Goal: Task Accomplishment & Management: Use online tool/utility

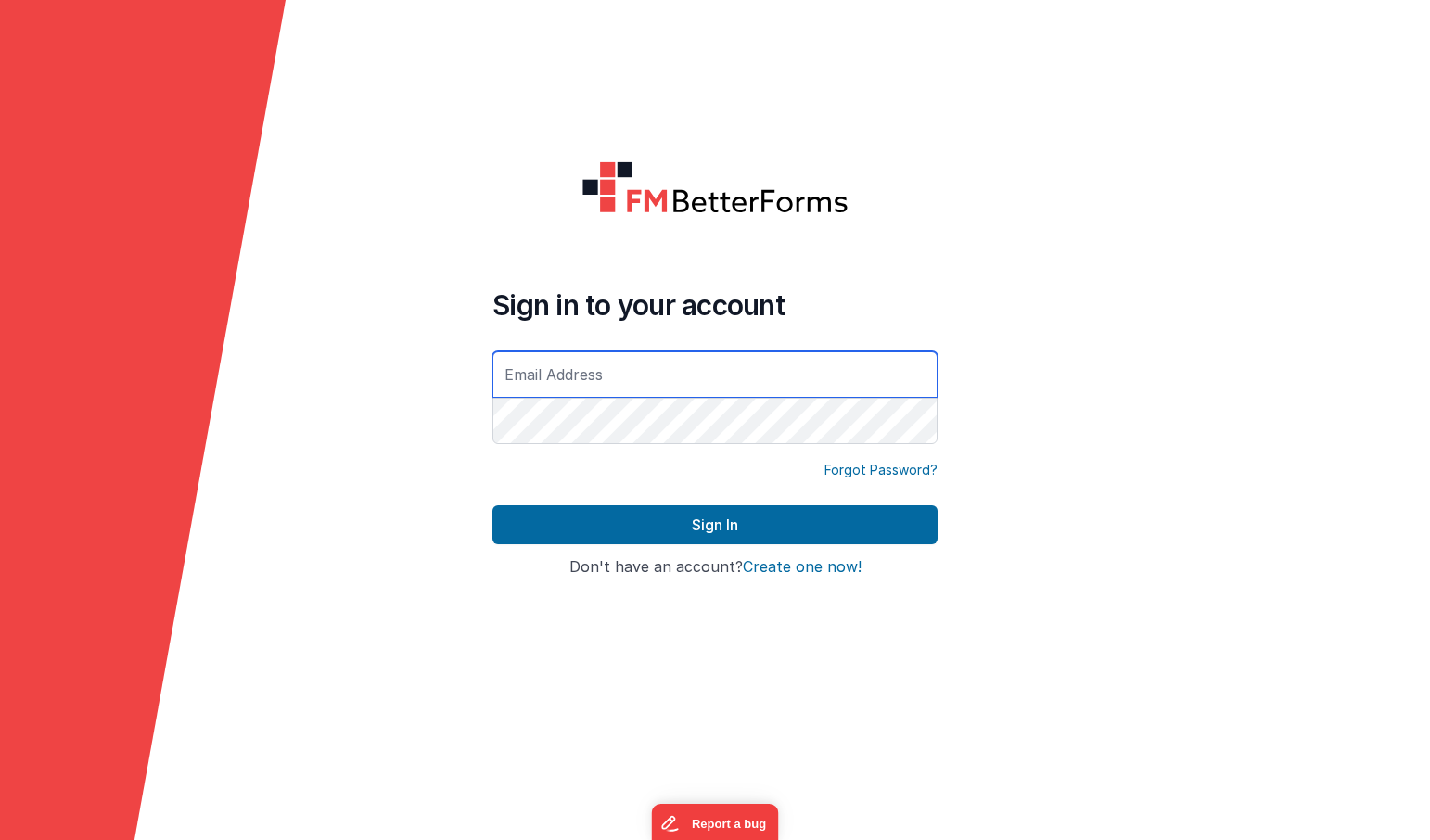
type input "[EMAIL_ADDRESS][DOMAIN_NAME]"
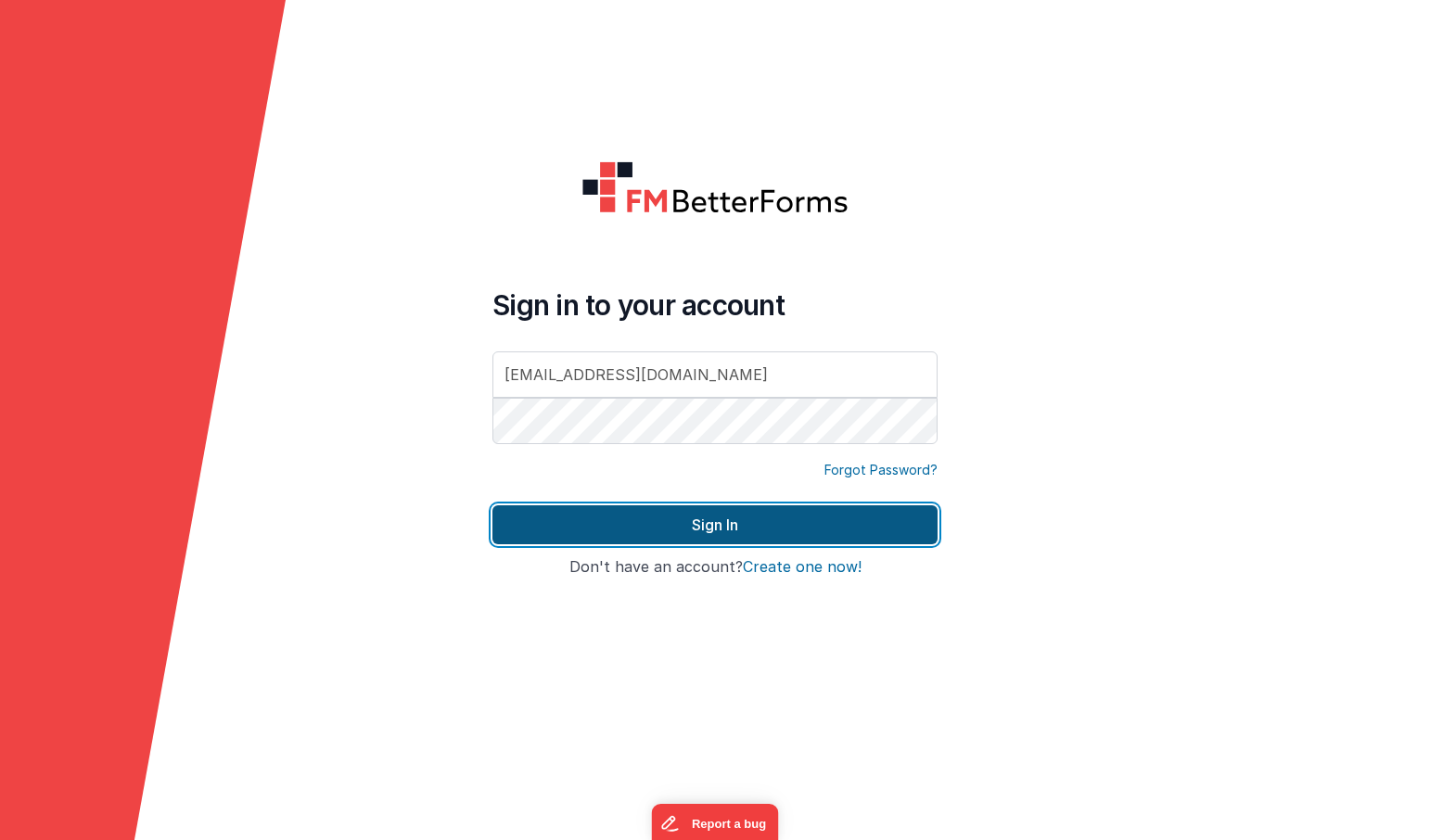
click at [717, 518] on button "Sign In" at bounding box center [715, 524] width 445 height 39
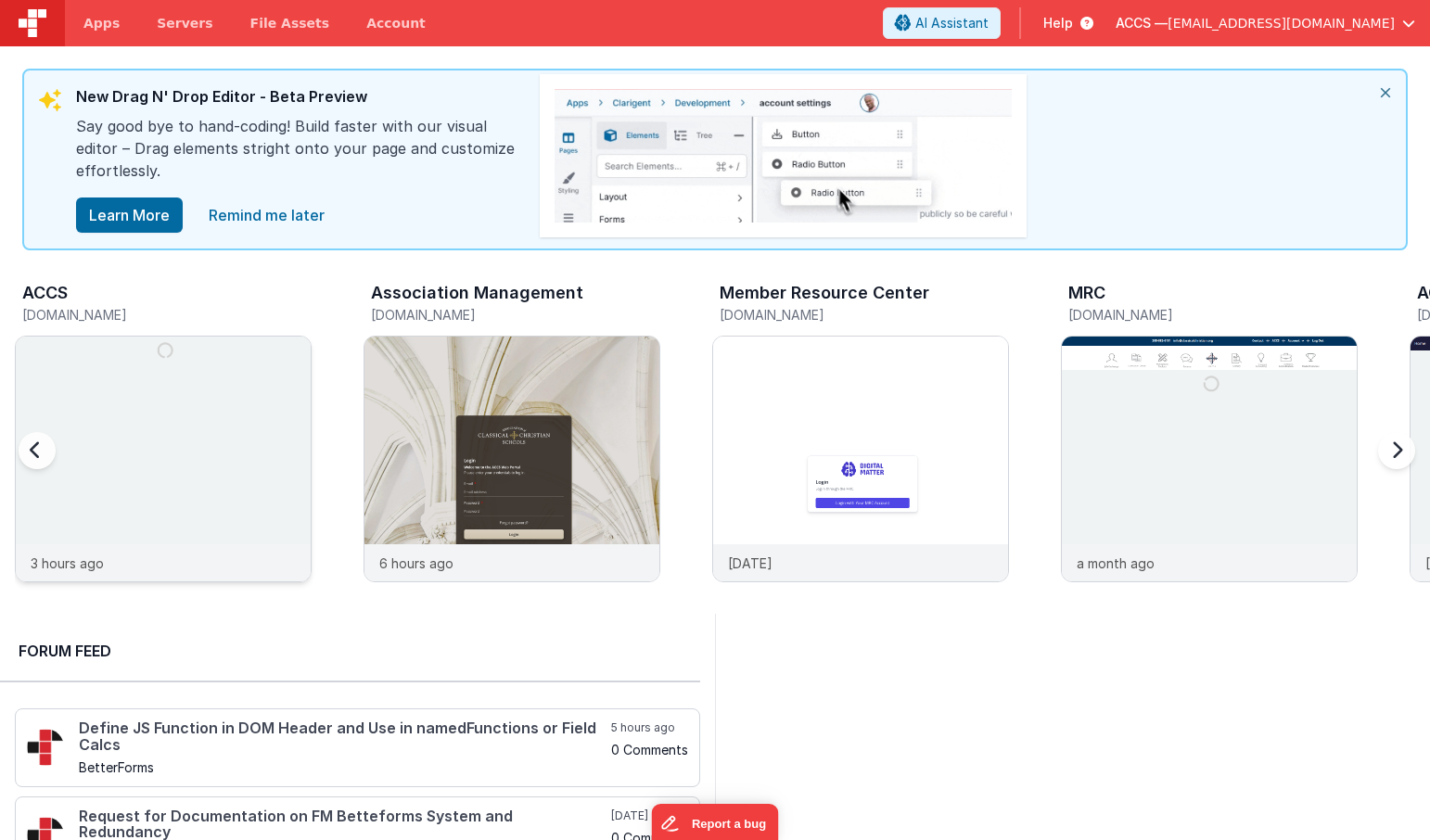
click at [181, 400] on img at bounding box center [164, 484] width 295 height 295
click at [633, 414] on img at bounding box center [512, 484] width 295 height 295
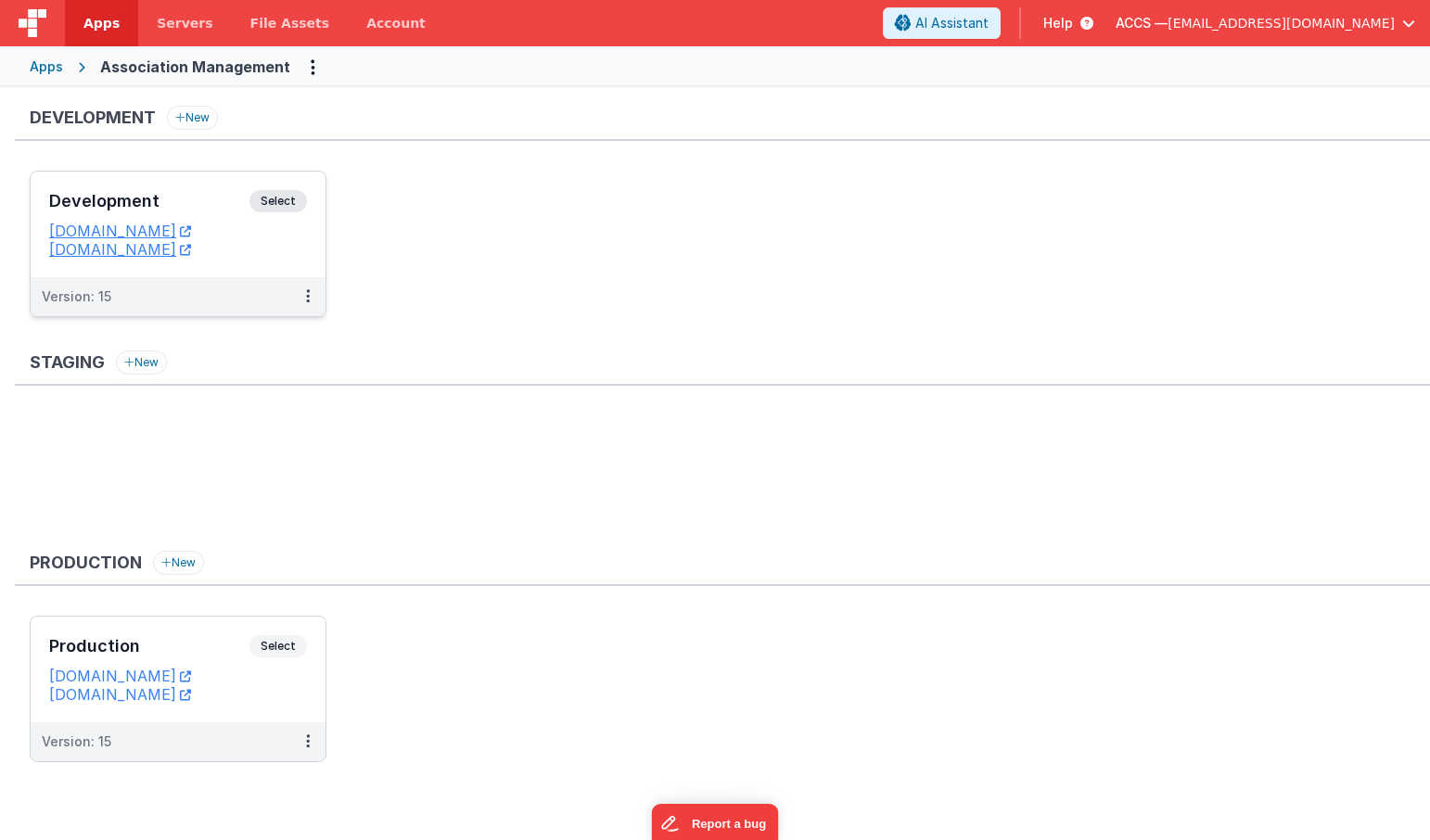
click at [196, 211] on h3 "Development" at bounding box center [149, 201] width 200 height 19
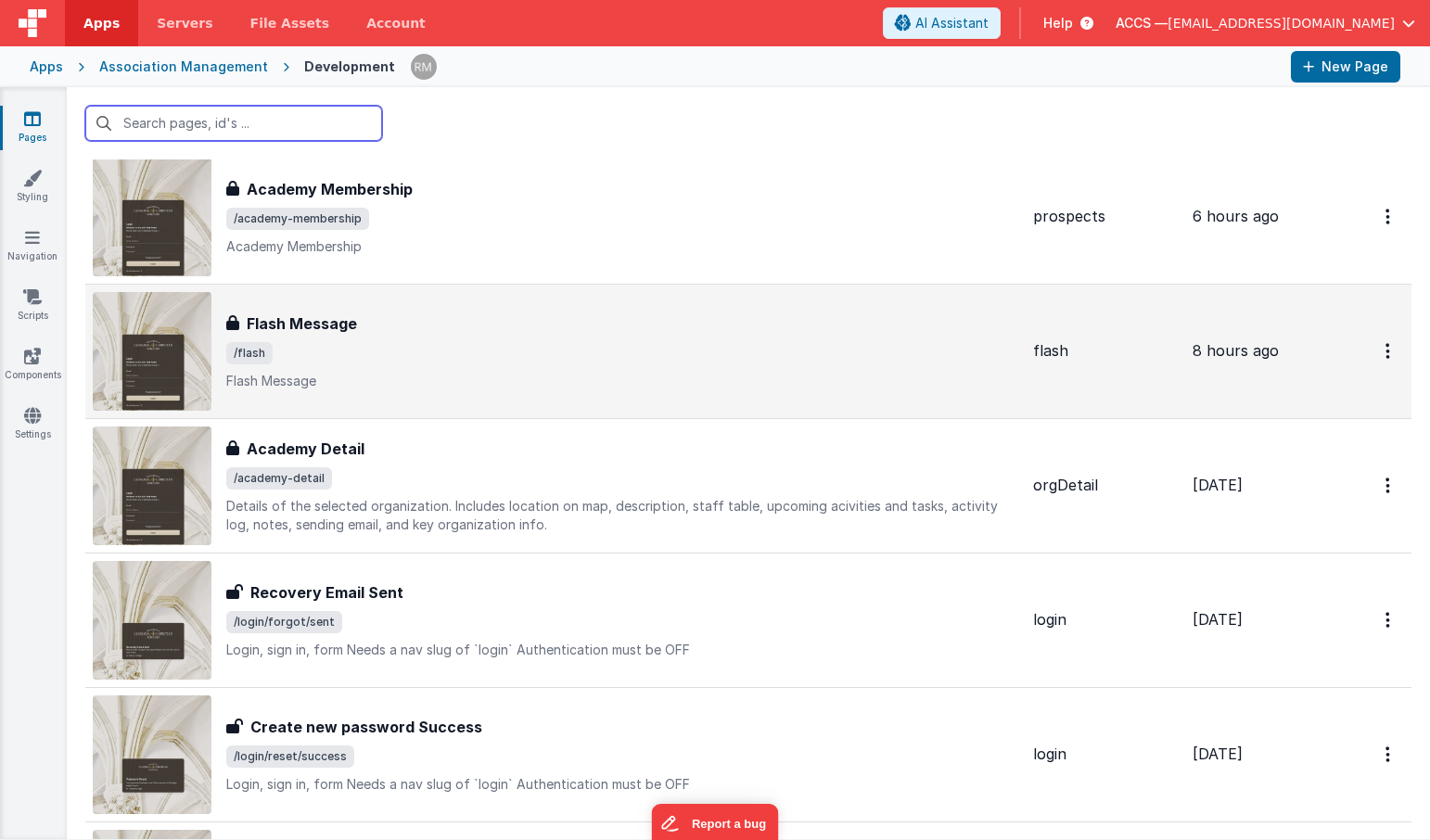
scroll to position [73, 0]
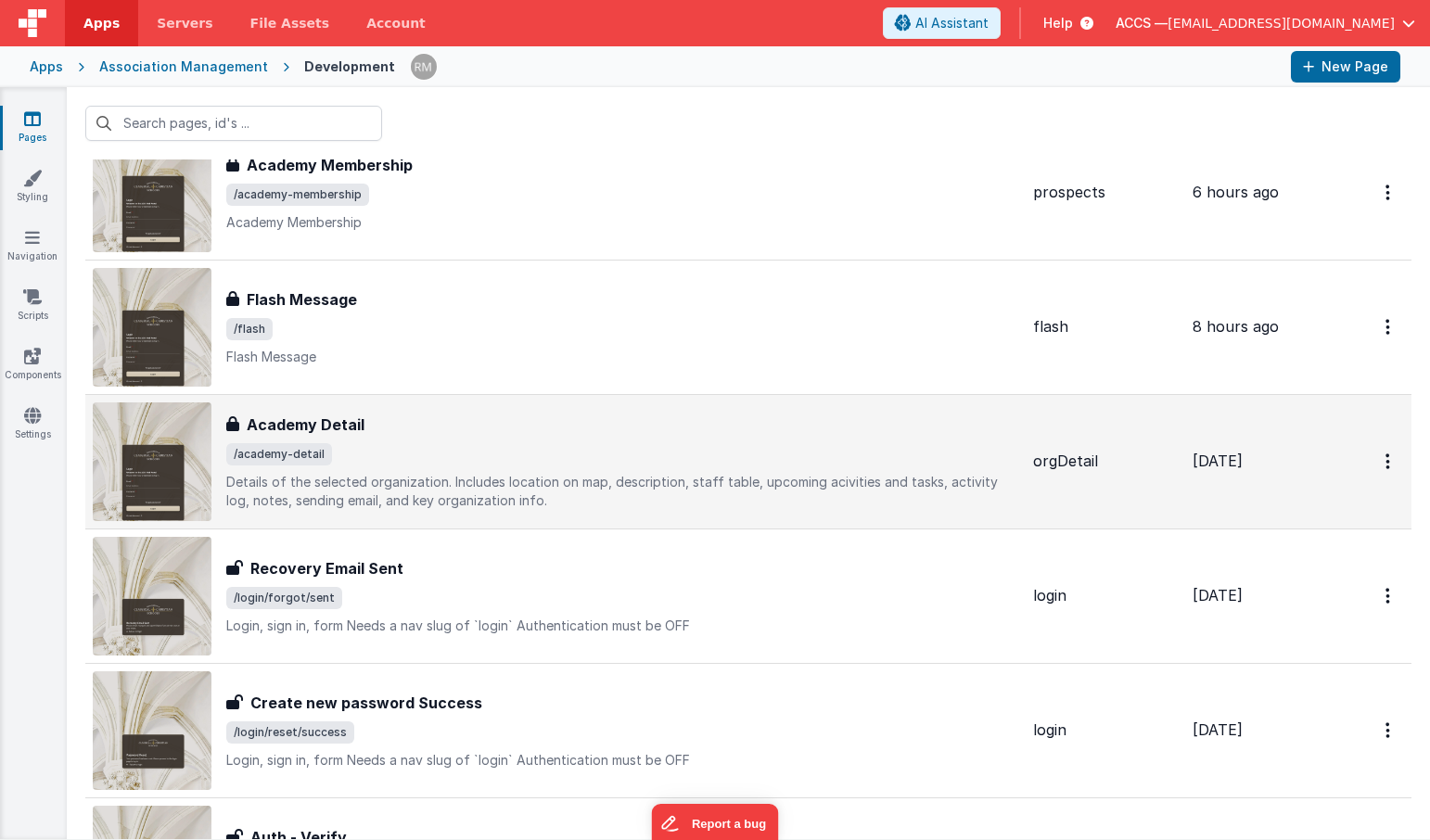
click at [564, 423] on div "Academy Detail" at bounding box center [622, 425] width 792 height 23
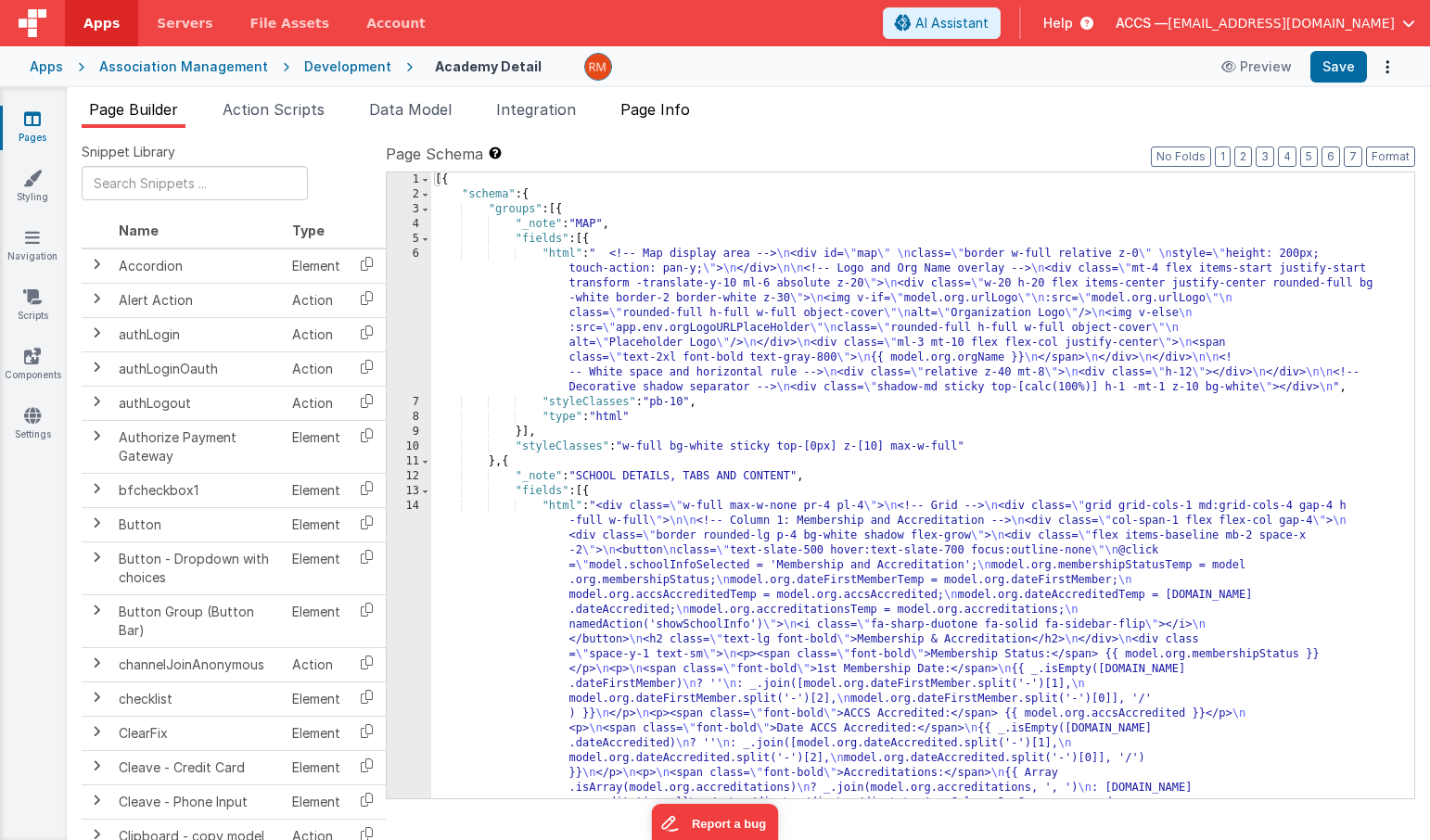
click at [629, 125] on li "Page Info" at bounding box center [655, 112] width 84 height 29
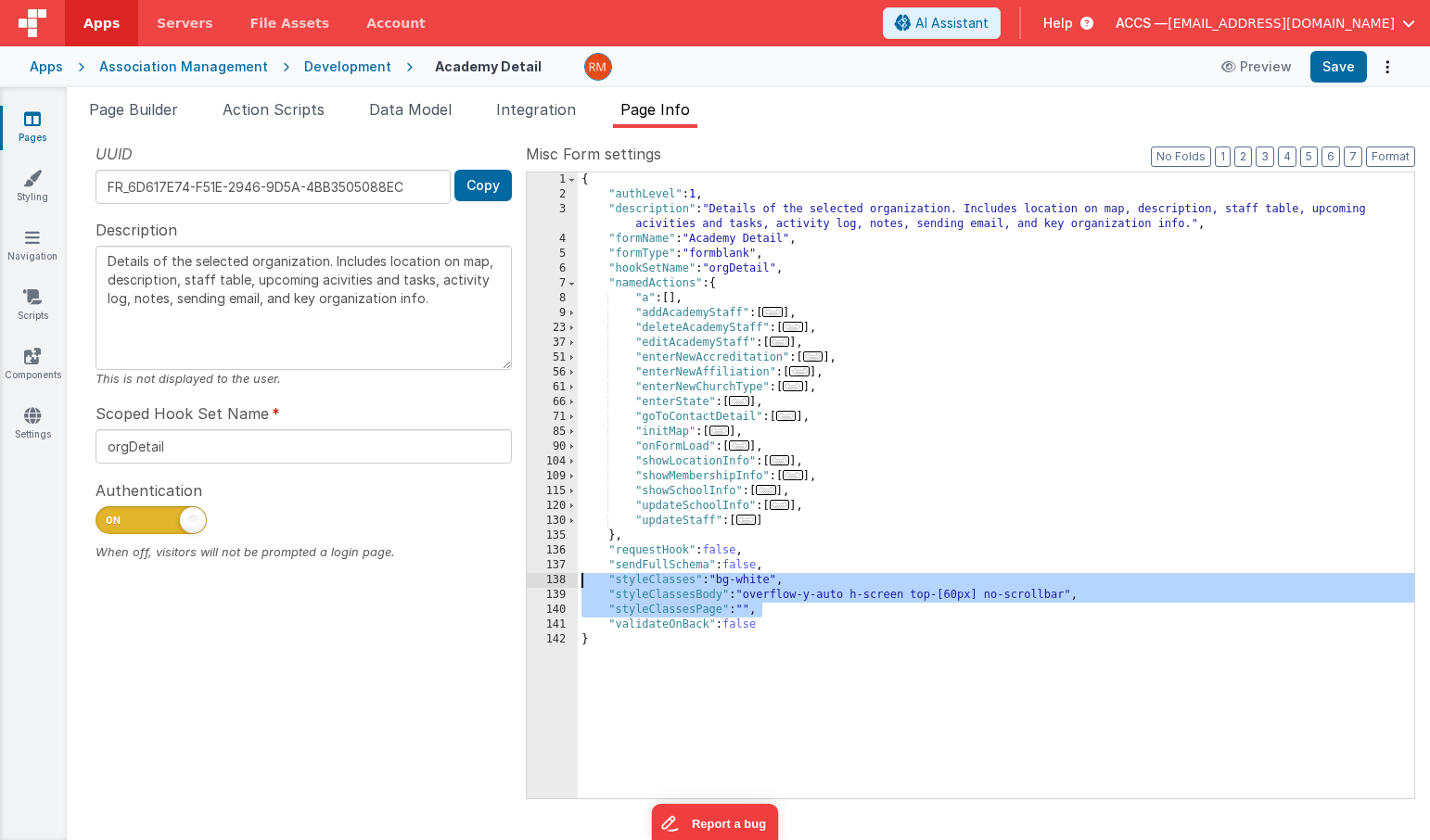
drag, startPoint x: 792, startPoint y: 608, endPoint x: 506, endPoint y: 577, distance: 287.7
click at [506, 577] on div "UUID FR_6D617E74-F51E-2946-9D5A-4BB3505088EC Copy Description Details of the se…" at bounding box center [748, 470] width 1334 height 655
click at [157, 115] on span "Page Builder" at bounding box center [133, 110] width 89 height 19
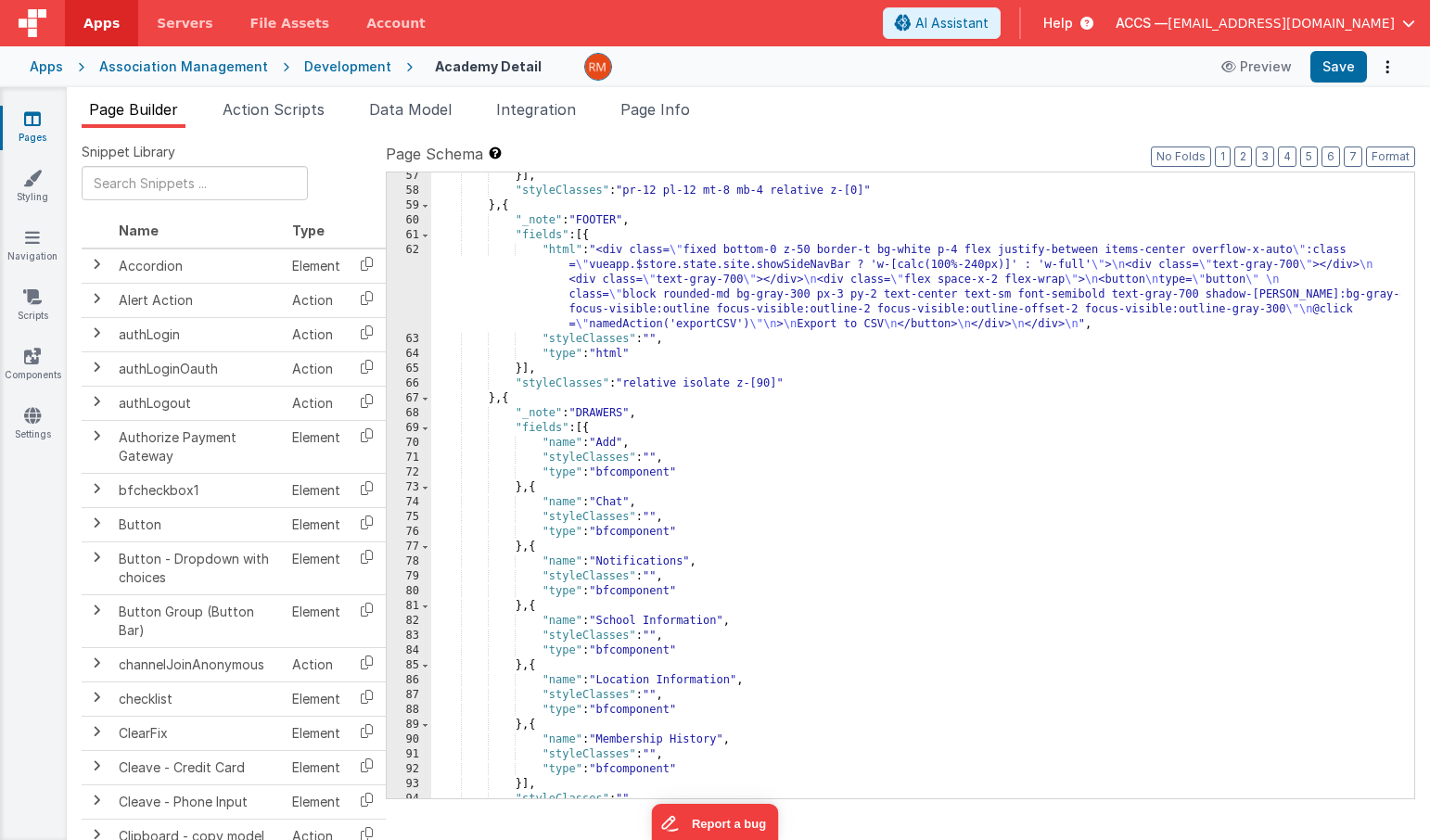
scroll to position [6830, 0]
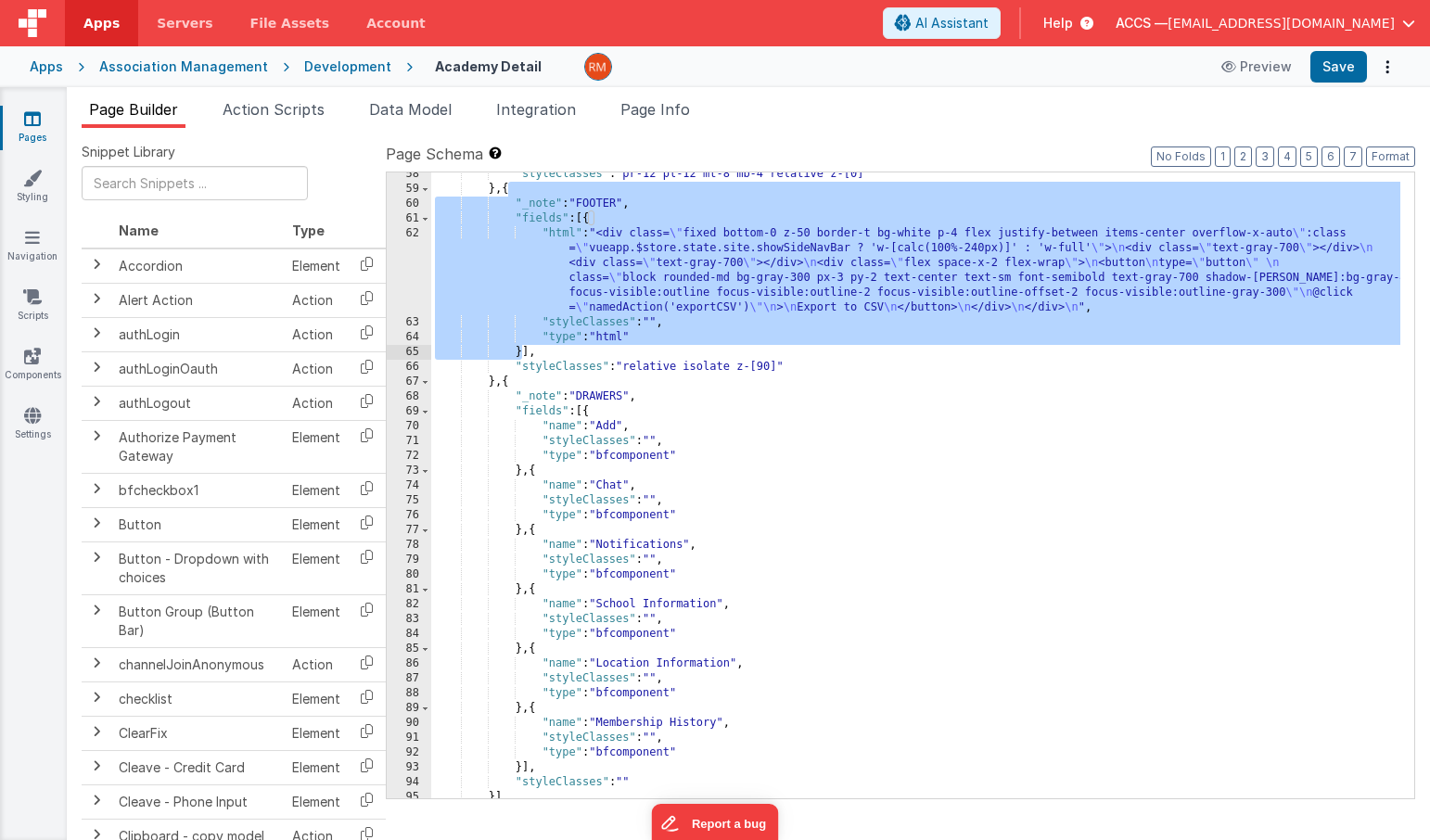
drag, startPoint x: 508, startPoint y: 190, endPoint x: 523, endPoint y: 347, distance: 157.7
click at [522, 347] on div ""styleClasses" : "pr-12 pl-12 mt-8 mb-4 relative z-[0]" } , { "_note" : "FOOTER…" at bounding box center [915, 495] width 969 height 656
click at [486, 221] on div ""styleClasses" : "pr-12 pl-12 mt-8 mb-4 relative z-[0]" } , { "_note" : "FOOTER…" at bounding box center [915, 495] width 969 height 656
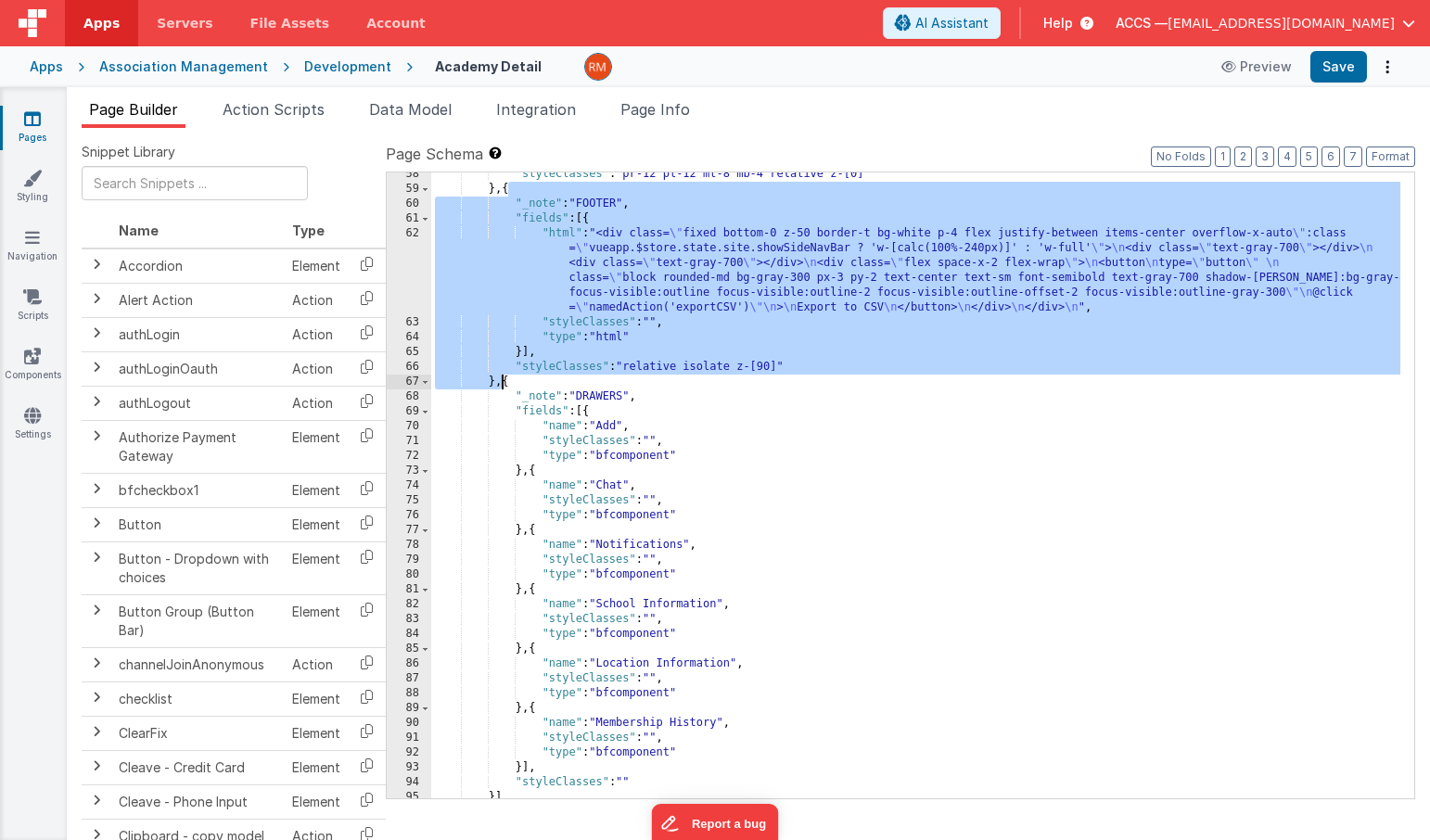
drag, startPoint x: 508, startPoint y: 193, endPoint x: 503, endPoint y: 381, distance: 188.1
click at [503, 381] on div ""styleClasses" : "pr-12 pl-12 mt-8 mb-4 relative z-[0]" } , { "_note" : "FOOTER…" at bounding box center [915, 495] width 969 height 656
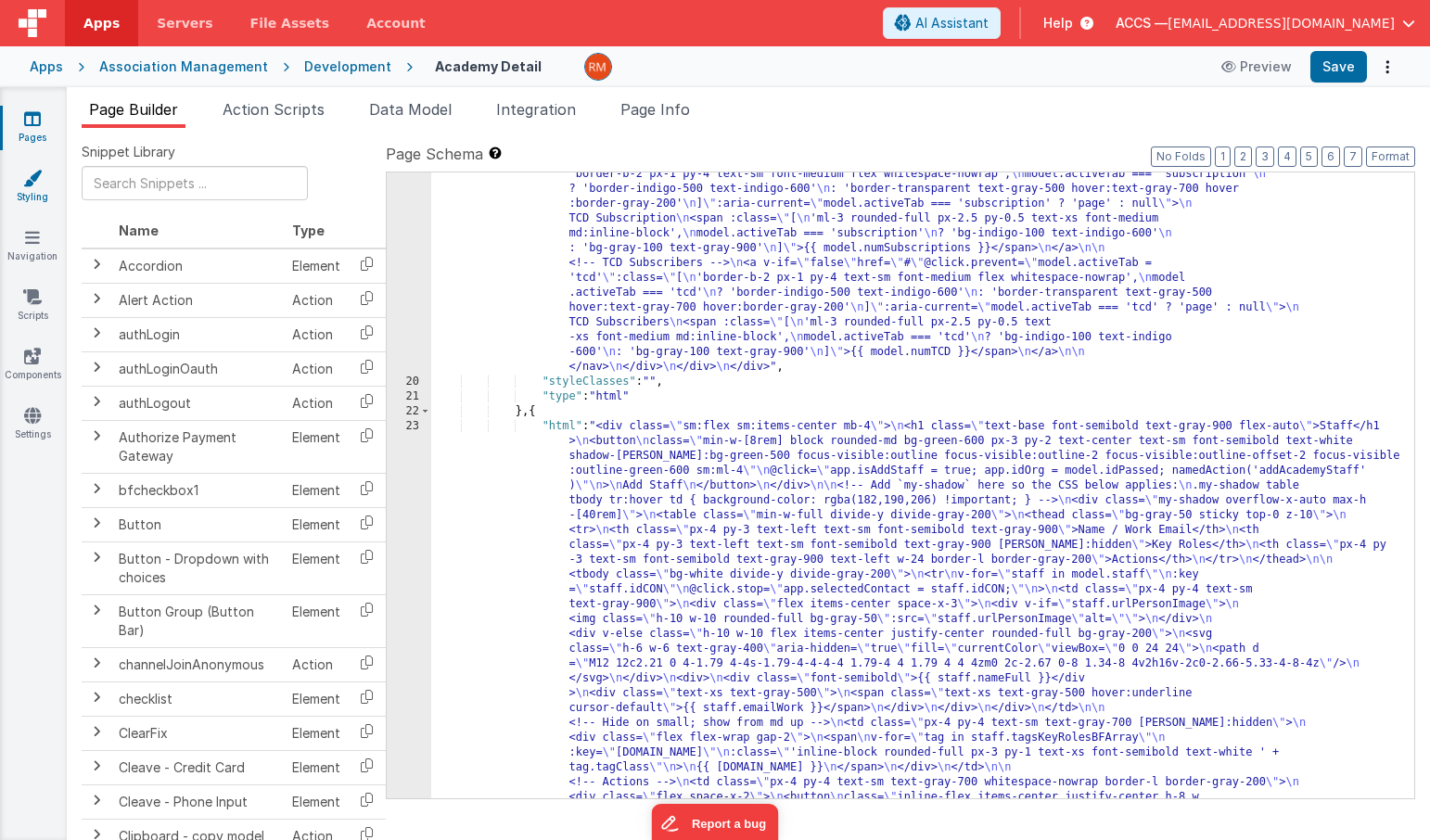
scroll to position [0, 0]
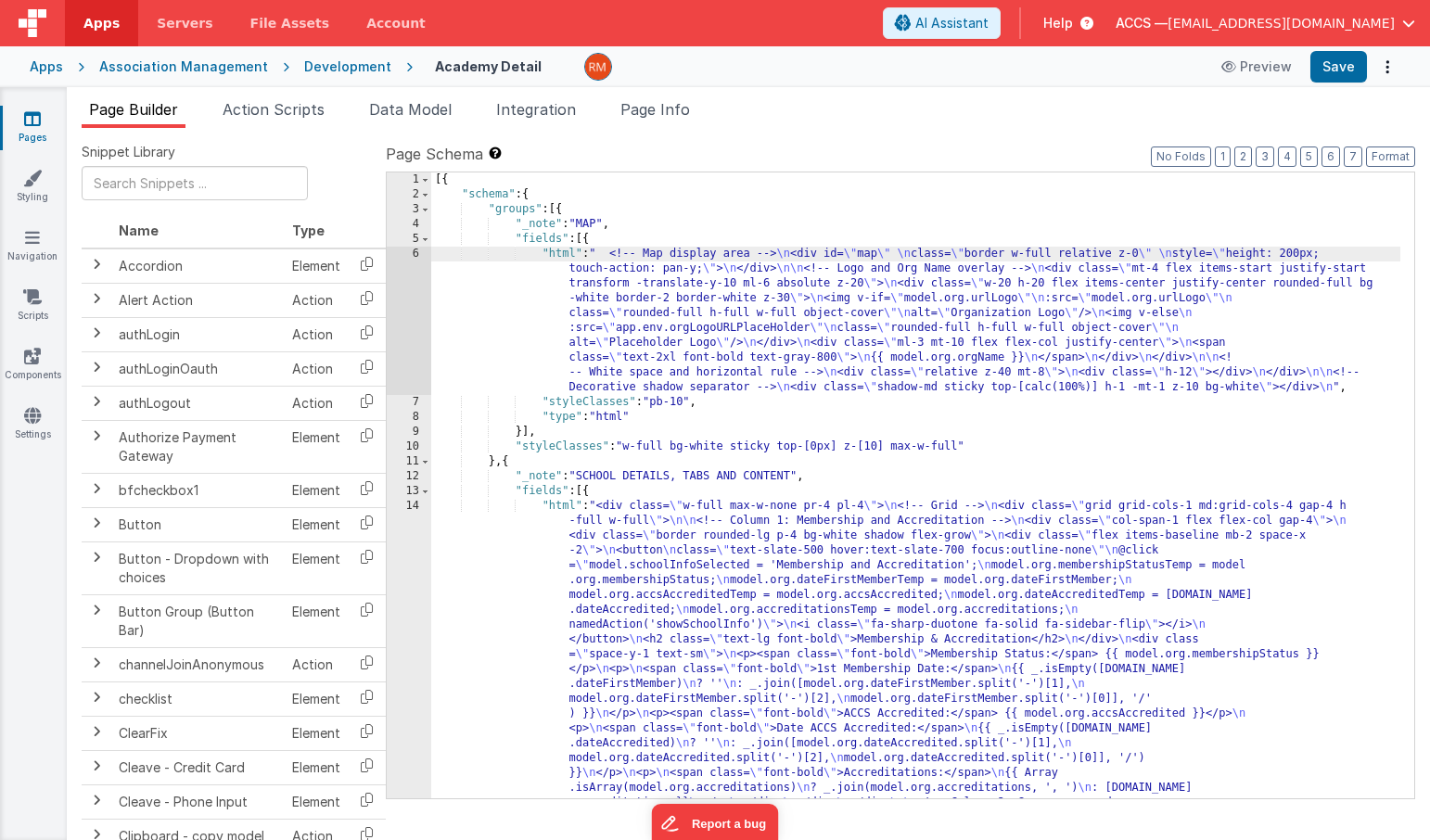
click at [421, 257] on div "6" at bounding box center [408, 320] width 44 height 148
click at [415, 253] on div "6" at bounding box center [408, 320] width 44 height 148
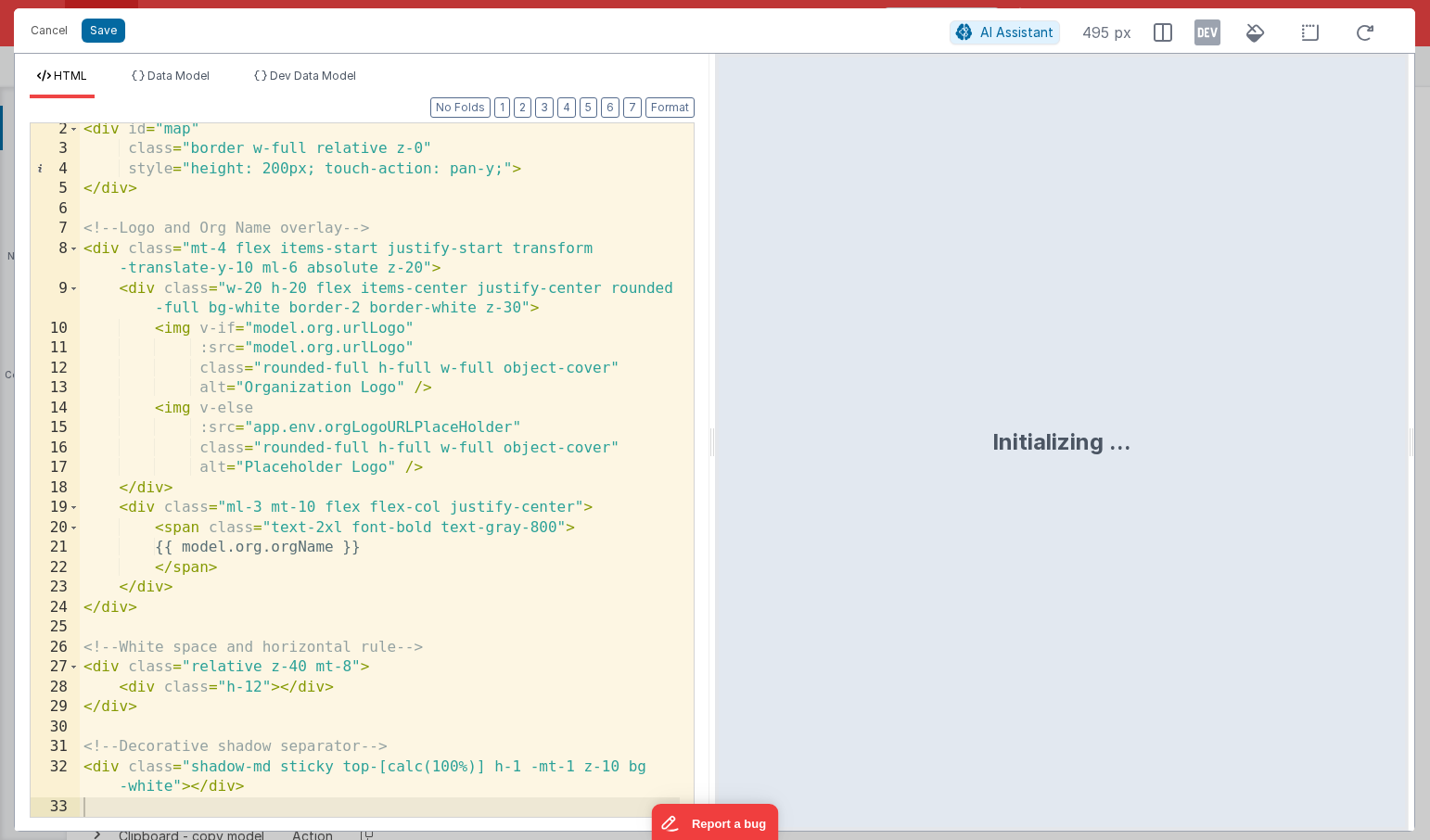
scroll to position [25, 0]
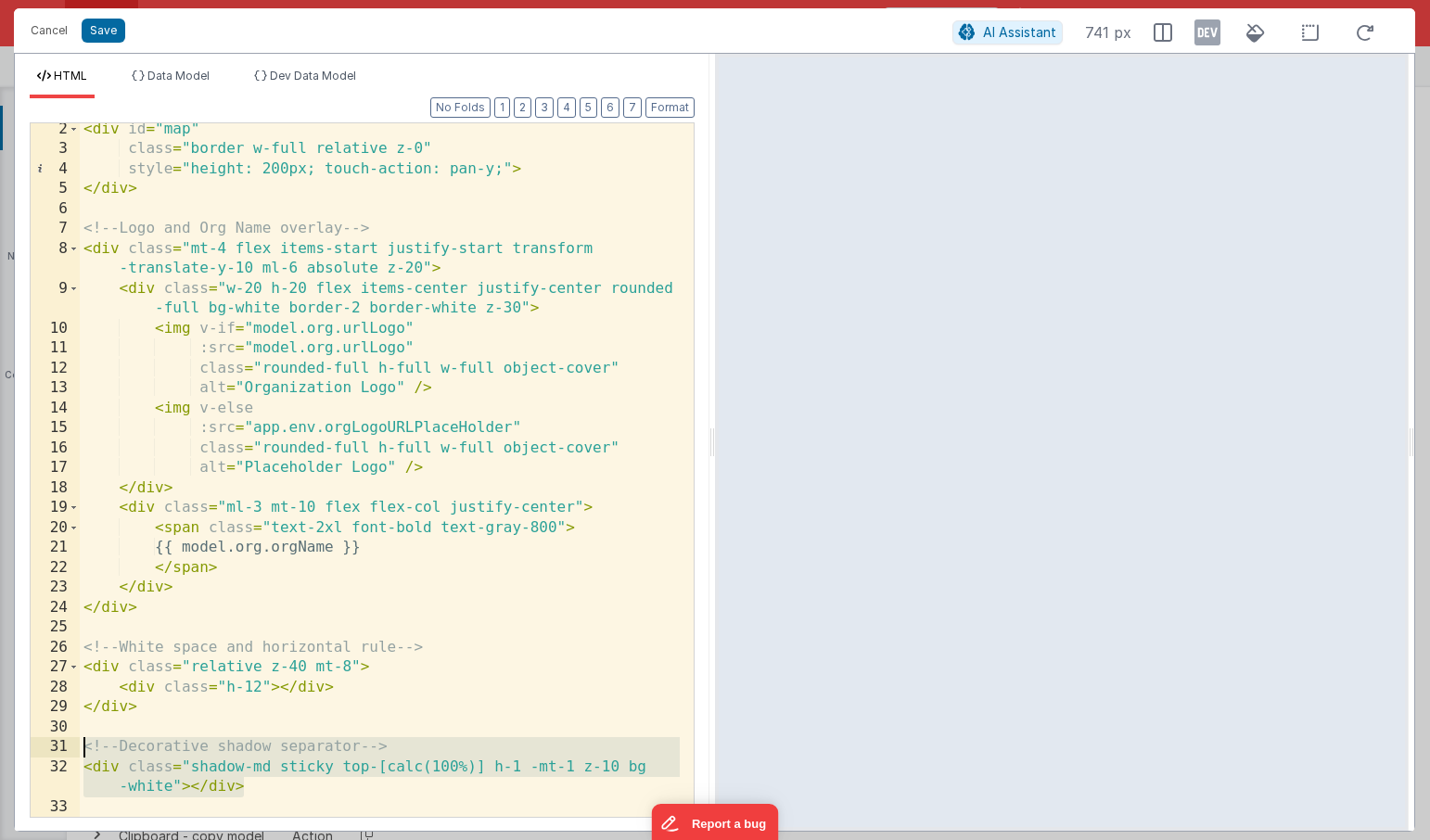
drag, startPoint x: 167, startPoint y: 784, endPoint x: 16, endPoint y: 752, distance: 154.4
click at [16, 752] on div "Format 7 6 5 4 3 2 1 No Folds 2 3 4 5 6 7 8 9 10 11 12 13 14 15 16 17 18 19 20 …" at bounding box center [362, 464] width 695 height 732
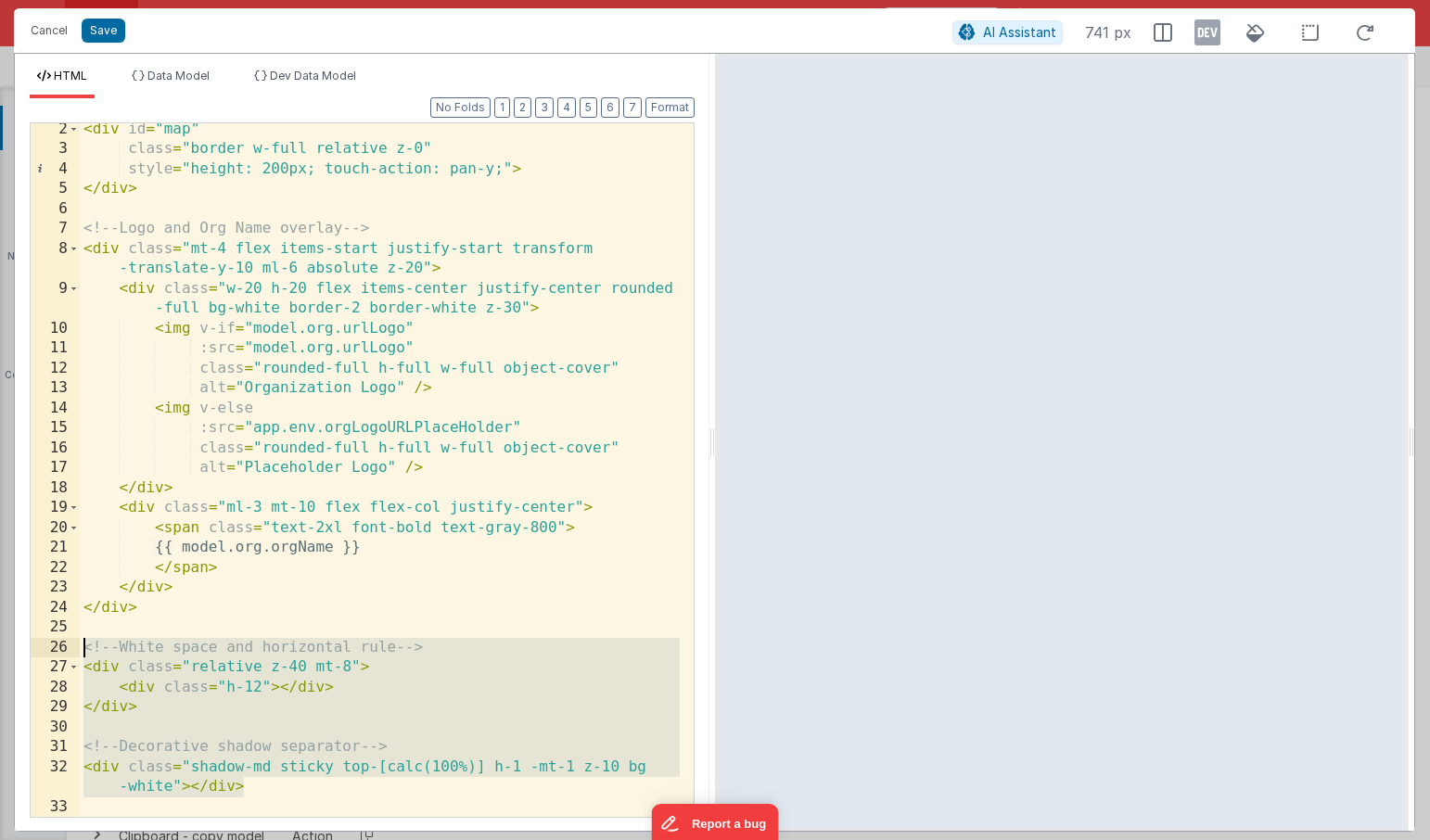
drag, startPoint x: 320, startPoint y: 782, endPoint x: 65, endPoint y: 641, distance: 291.4
click at [65, 641] on div "2 3 4 5 6 7 8 9 10 11 12 13 14 15 16 17 18 19 20 21 22 23 24 25 26 27 28 29 30 …" at bounding box center [362, 471] width 665 height 695
drag, startPoint x: 61, startPoint y: 40, endPoint x: 98, endPoint y: 56, distance: 40.3
click at [61, 40] on button "Cancel" at bounding box center [49, 30] width 56 height 26
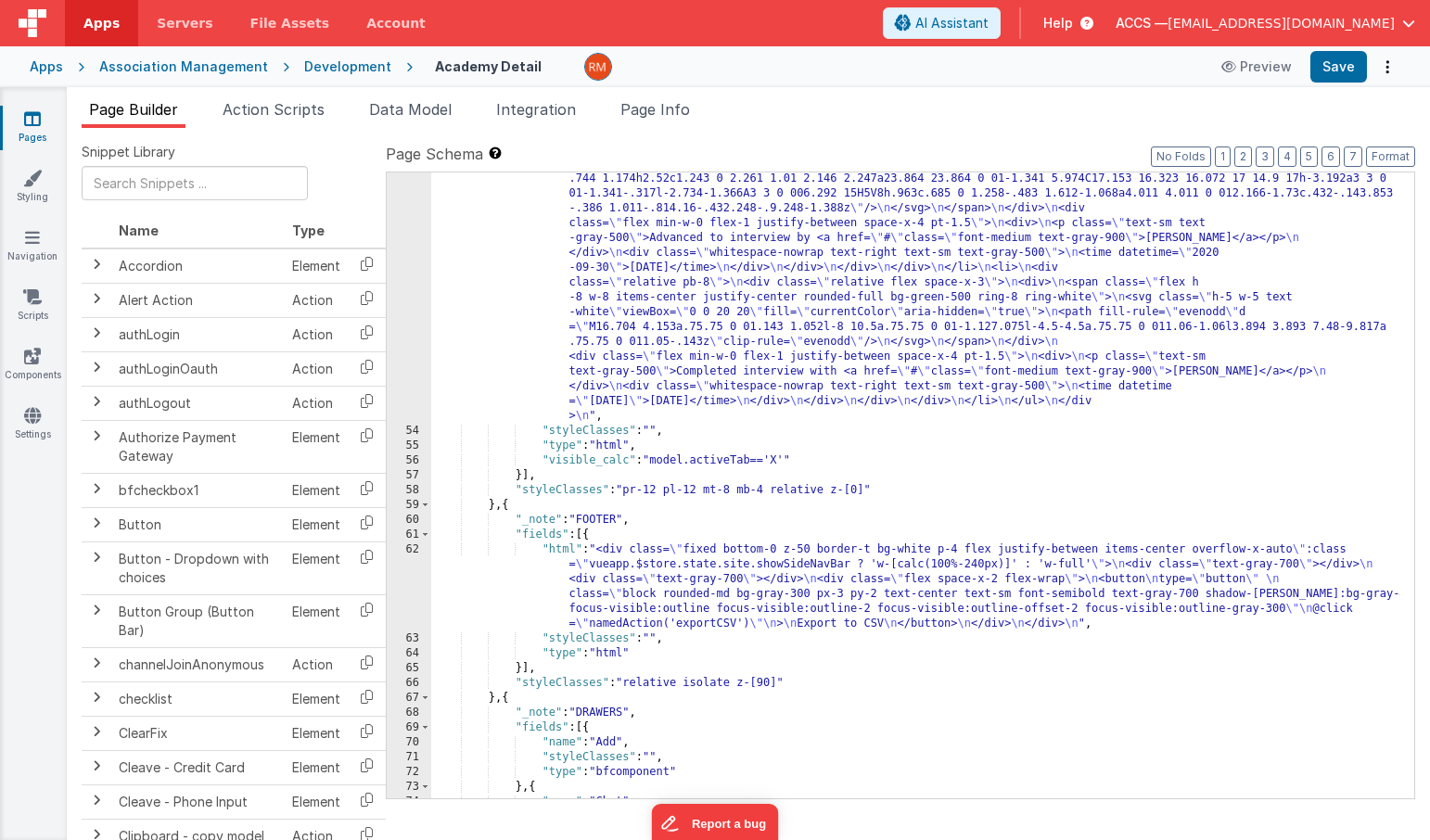
scroll to position [6513, 0]
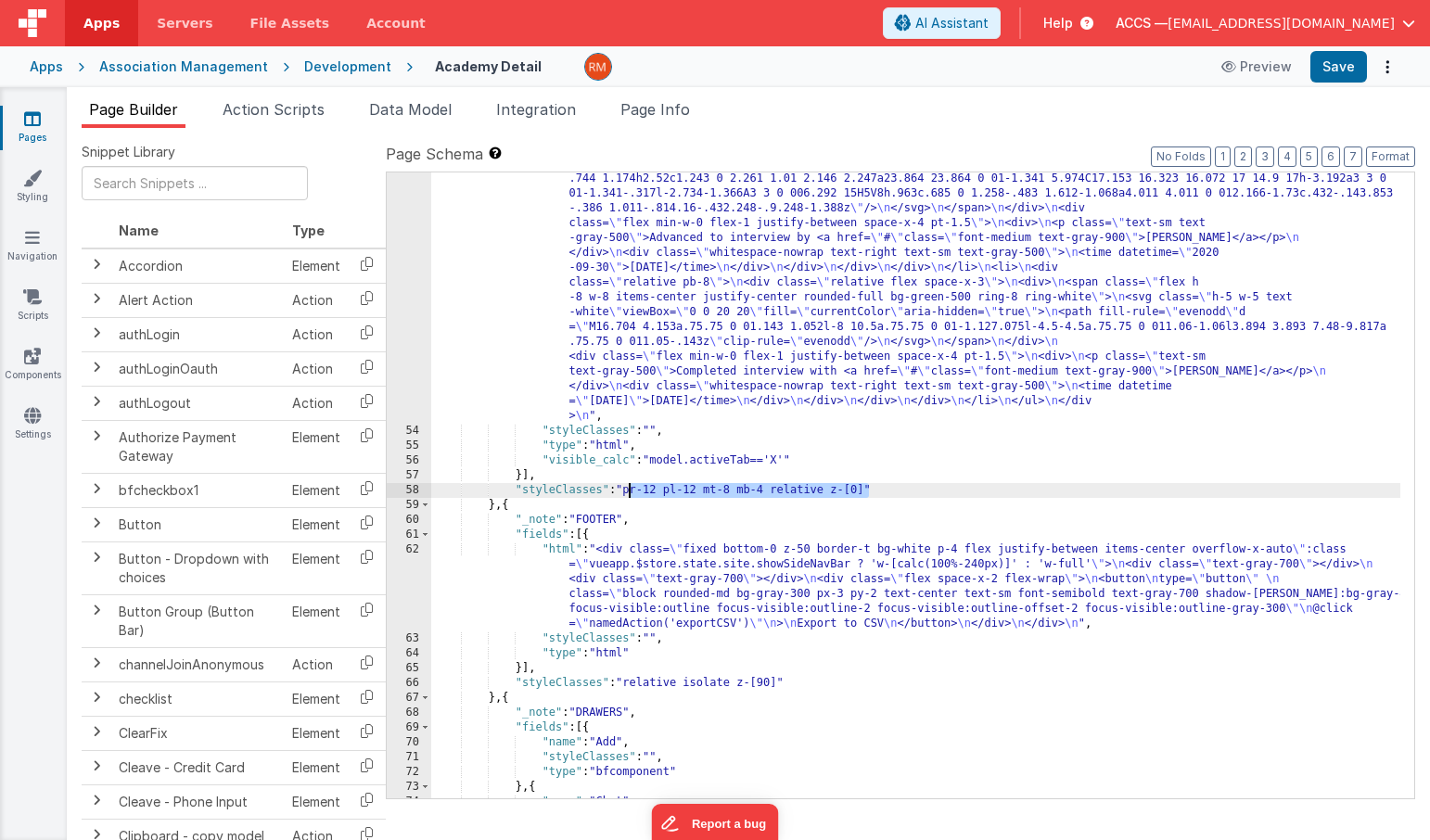
drag, startPoint x: 868, startPoint y: 492, endPoint x: 629, endPoint y: 493, distance: 239.0
click at [629, 493] on div ""html" : "<div class= \" mb-4 \" > \n <h3 class= \" text-base font-bold text-gr…" at bounding box center [915, 328] width 969 height 1471
click at [666, 111] on span "Page Info" at bounding box center [655, 110] width 70 height 19
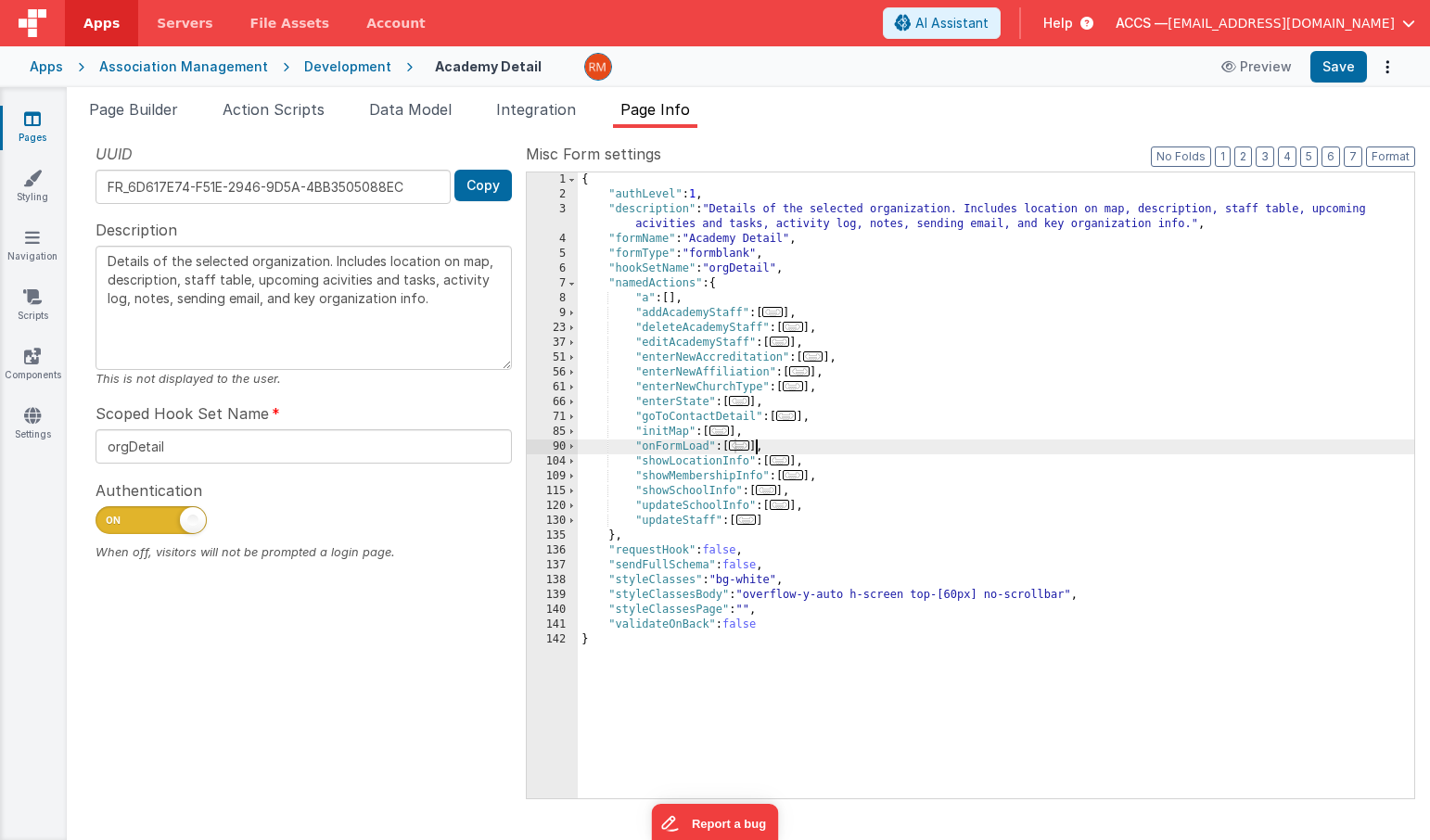
click at [749, 451] on span "..." at bounding box center [739, 445] width 21 height 10
click at [748, 450] on span "..." at bounding box center [739, 445] width 21 height 10
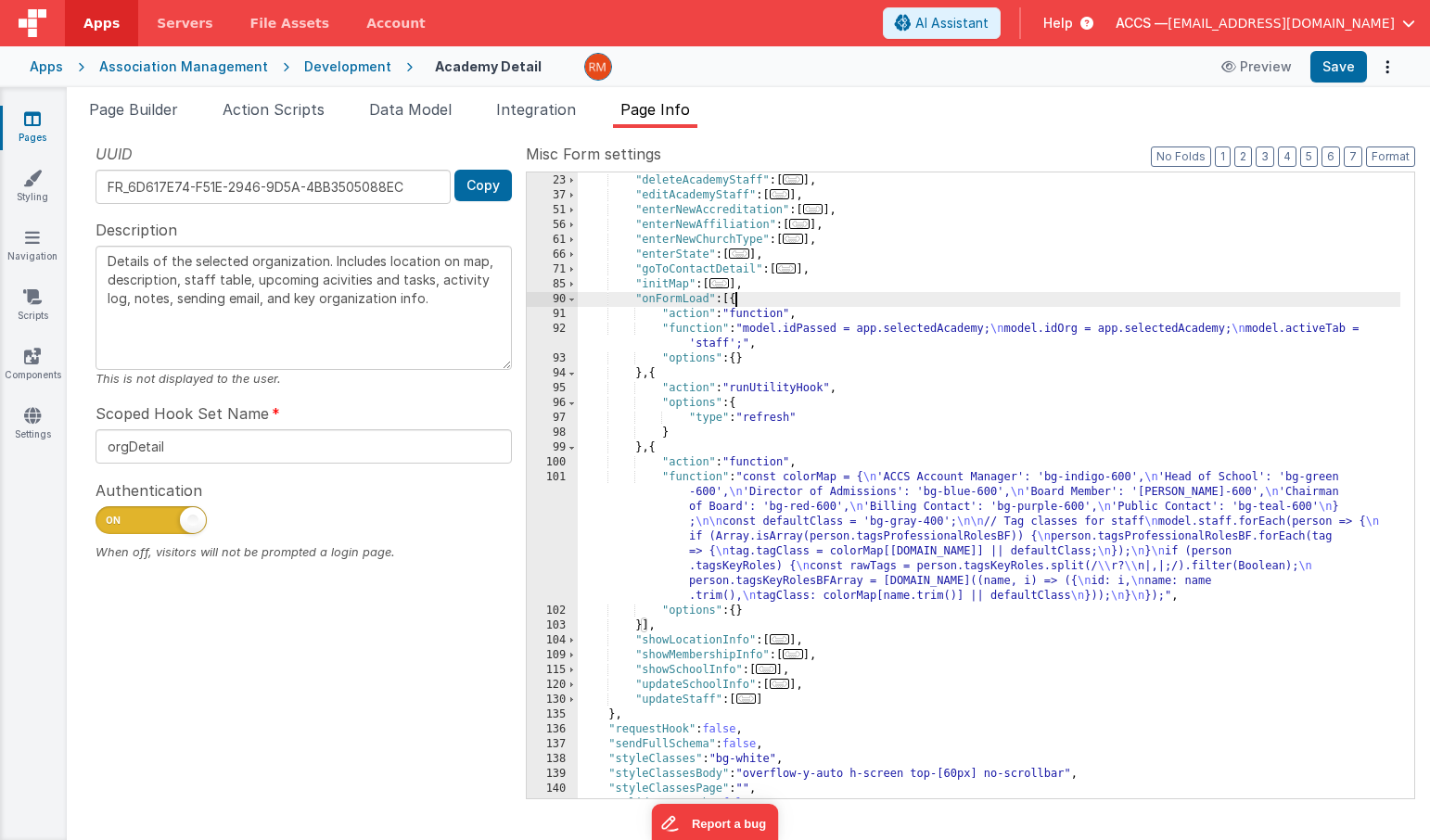
scroll to position [175, 0]
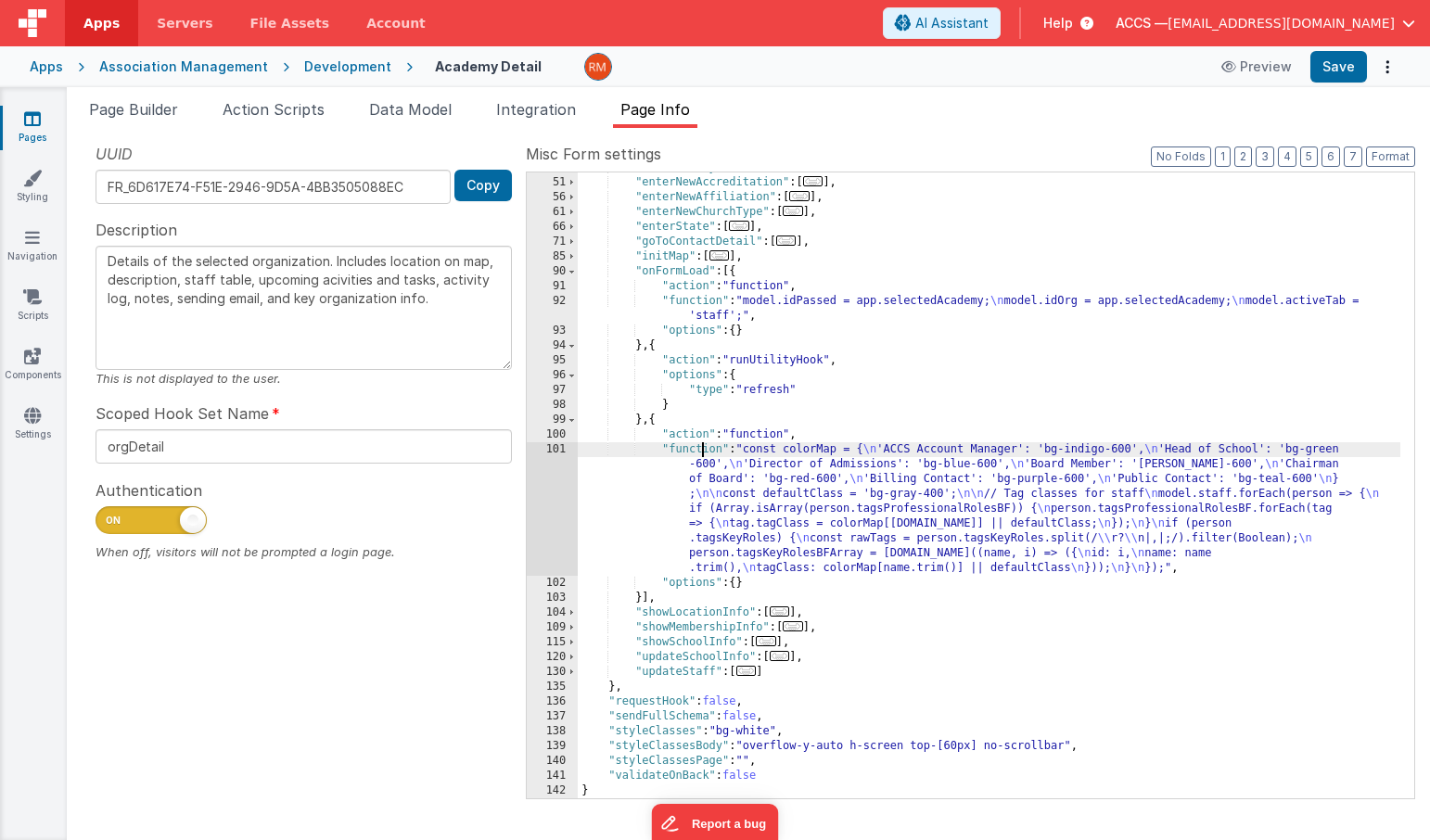
click at [704, 454] on div ""editAcademyStaff" : [ ... ] , "enterNewAccreditation" : [ ... ] , "enterNewAff…" at bounding box center [989, 489] width 822 height 656
click at [552, 452] on div "101" at bounding box center [552, 508] width 51 height 133
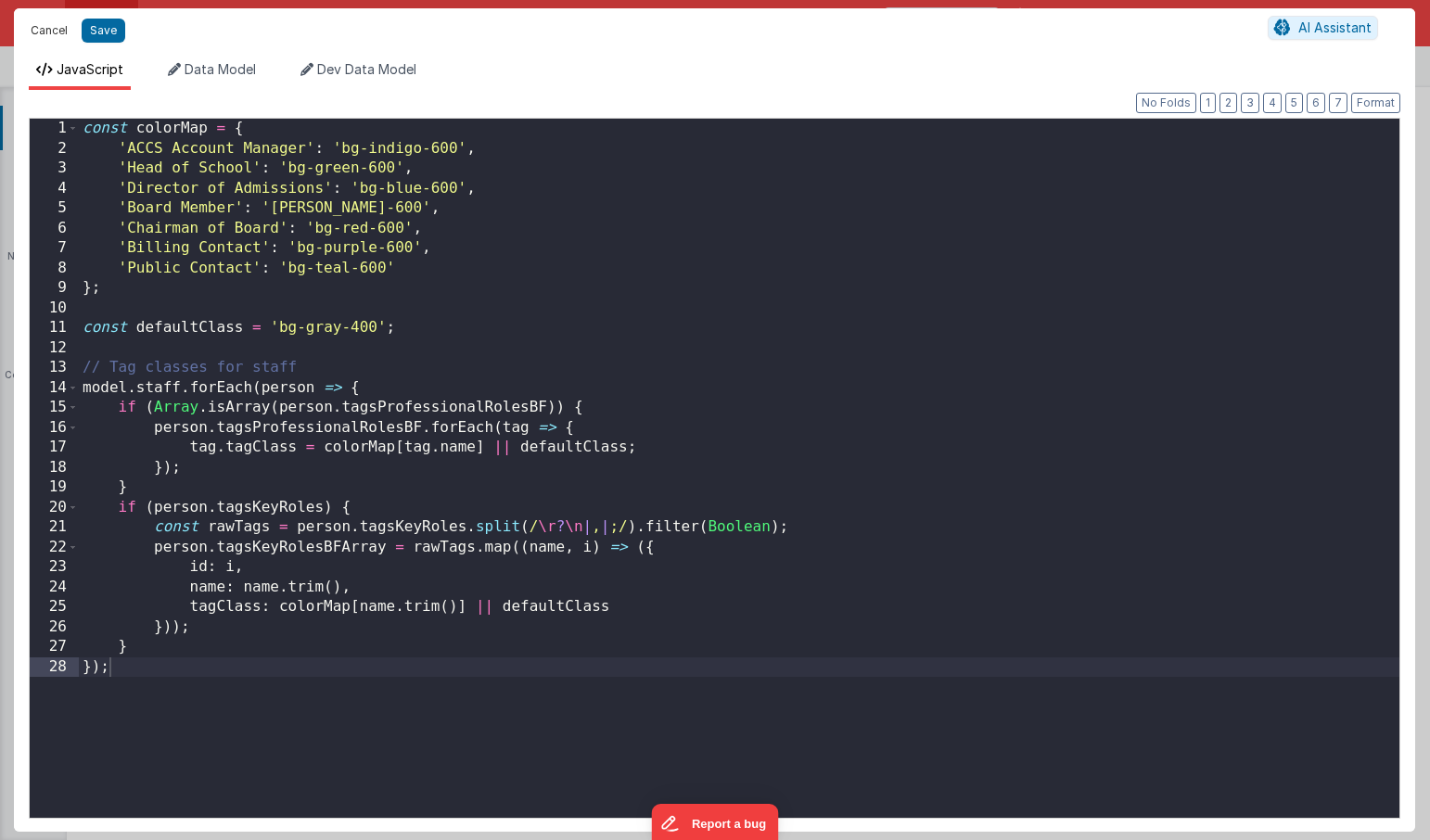
click at [68, 41] on button "Cancel" at bounding box center [49, 30] width 56 height 26
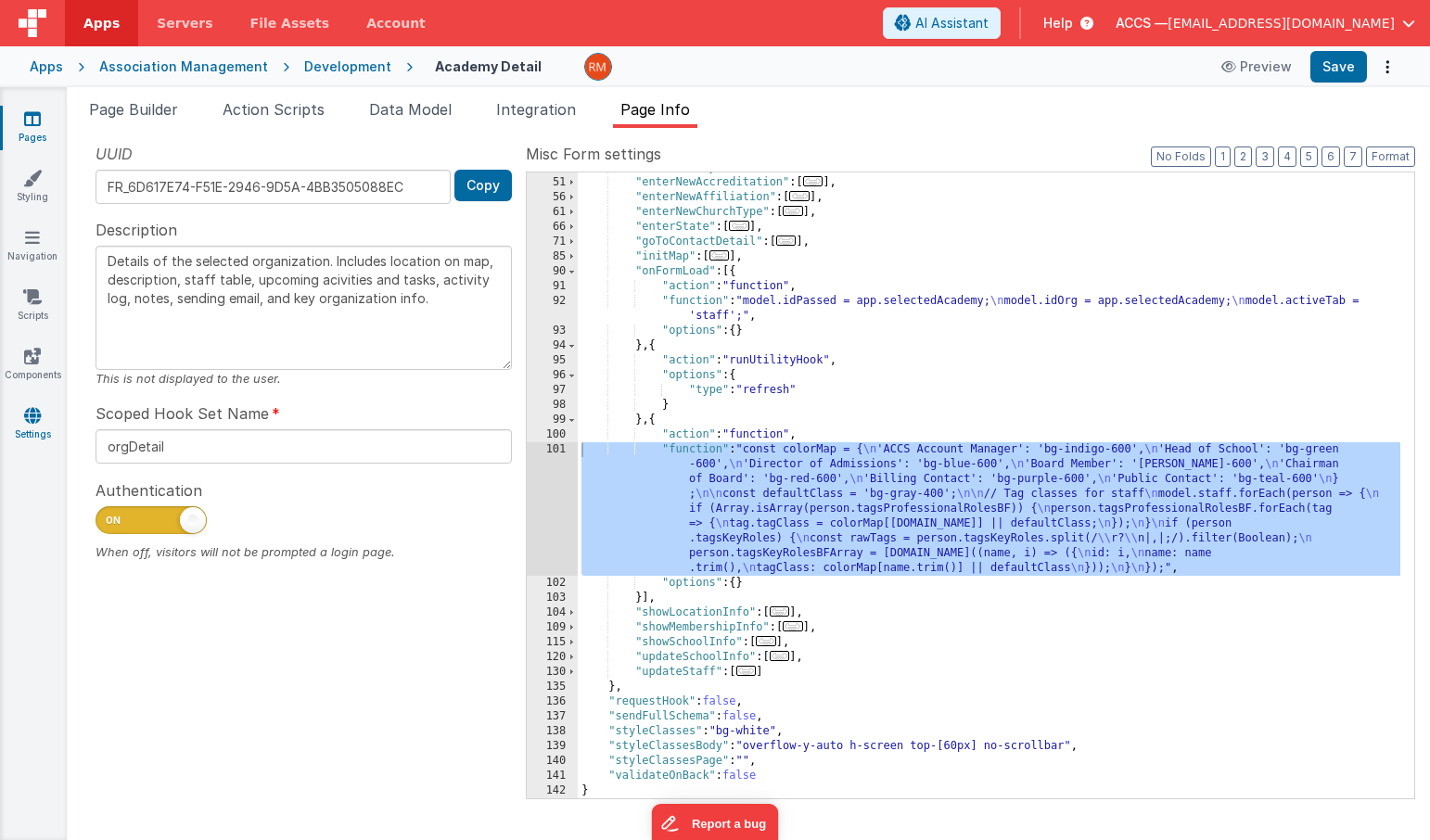
click at [42, 420] on link "Settings" at bounding box center [32, 424] width 67 height 37
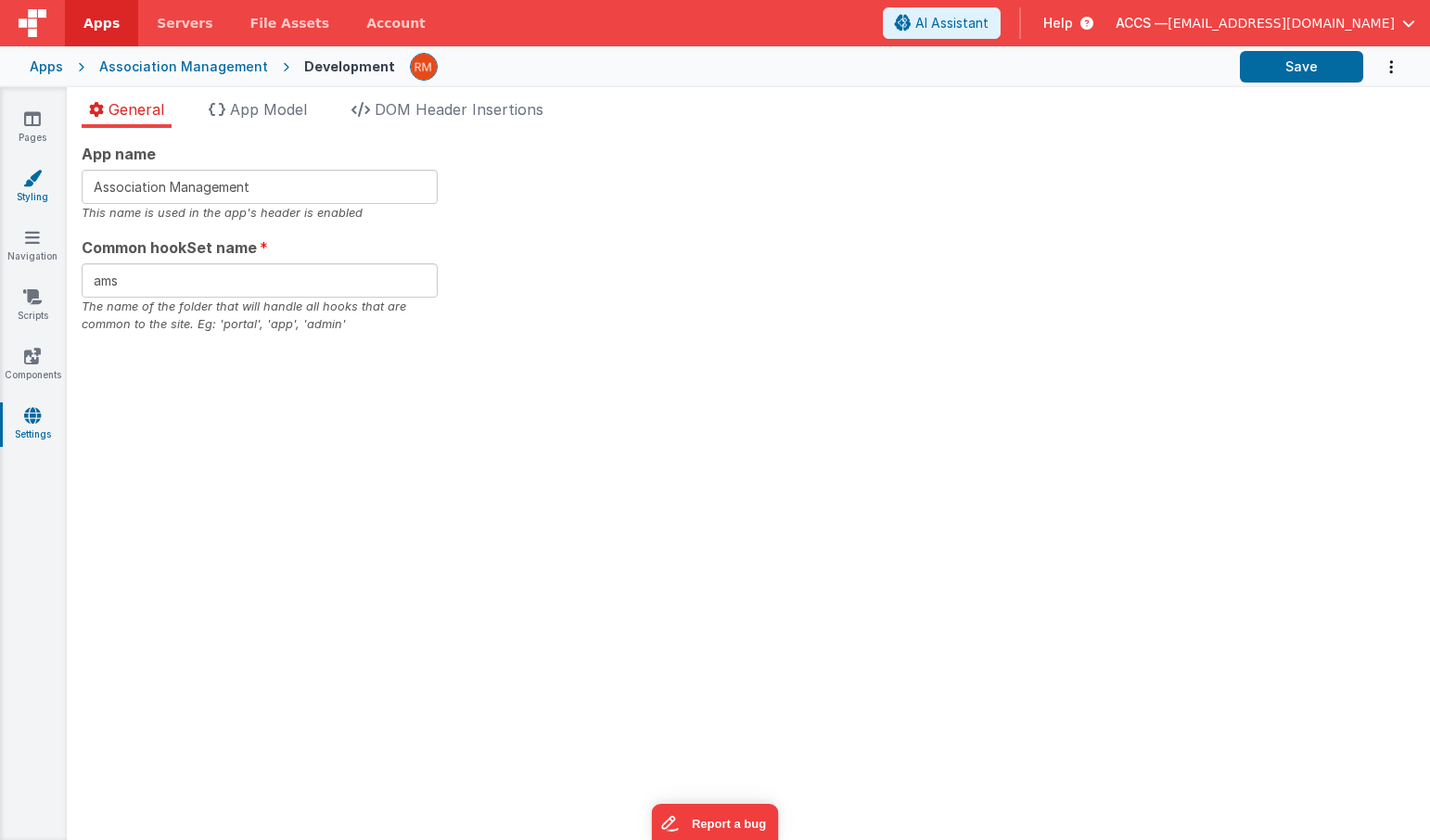
click at [28, 185] on icon at bounding box center [33, 179] width 19 height 19
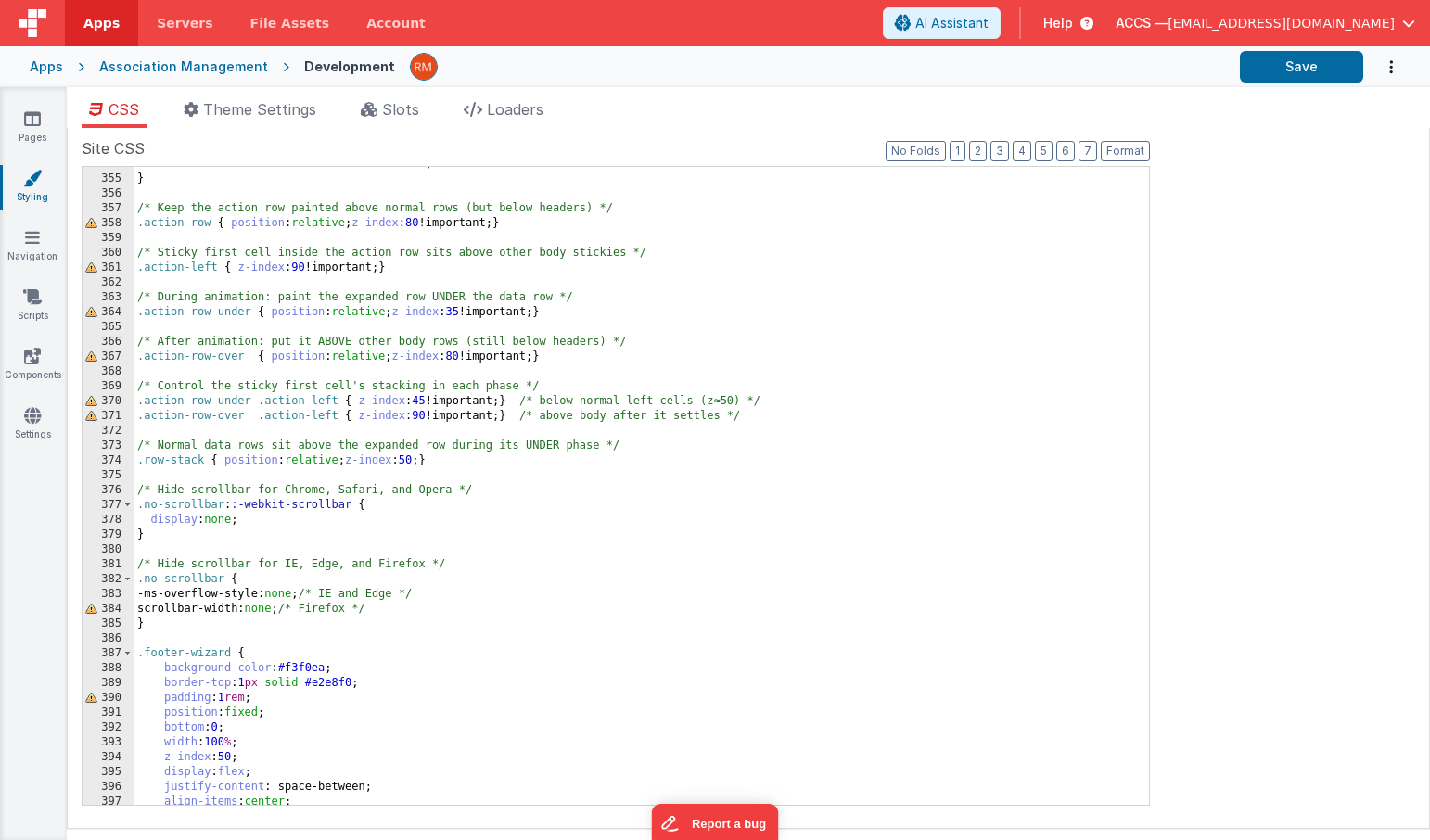
scroll to position [5296, 0]
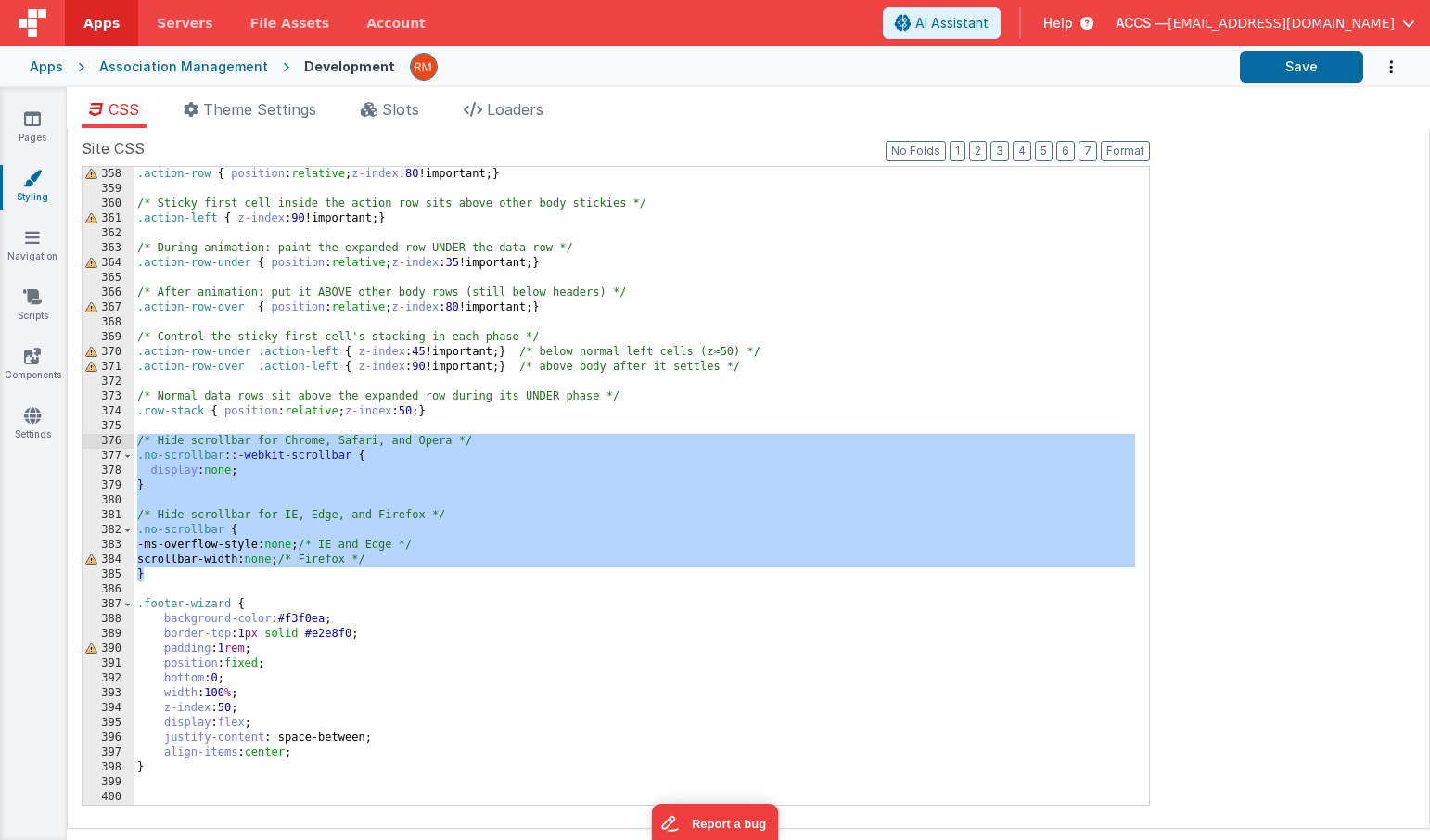
drag, startPoint x: 180, startPoint y: 574, endPoint x: 108, endPoint y: 437, distance: 154.8
click at [108, 437] on div "358 359 360 361 362 363 364 365 366 367 368 369 370 371 372 373 374 375 376 377…" at bounding box center [615, 486] width 1068 height 640
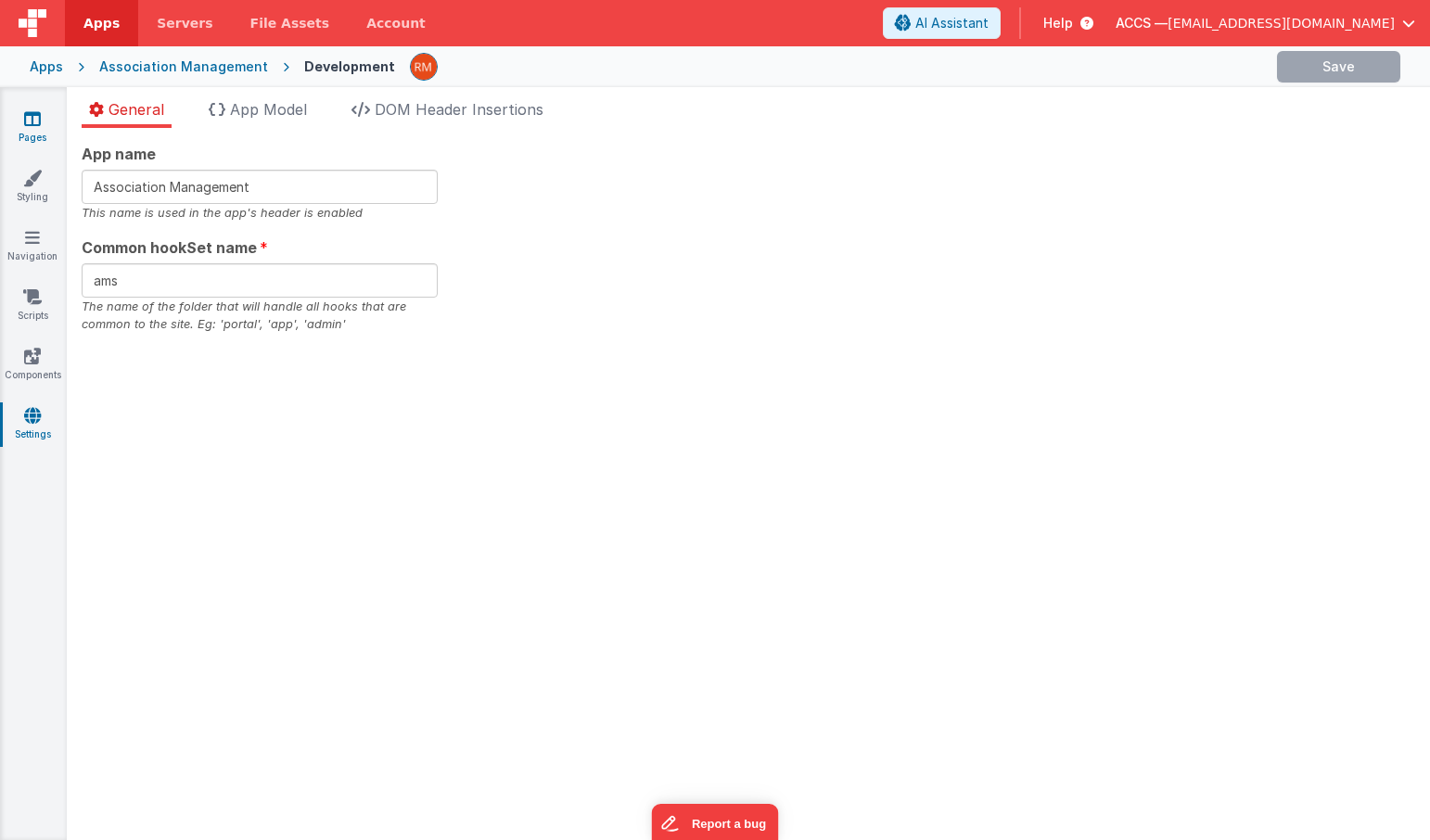
click at [22, 121] on link "Pages" at bounding box center [32, 128] width 67 height 37
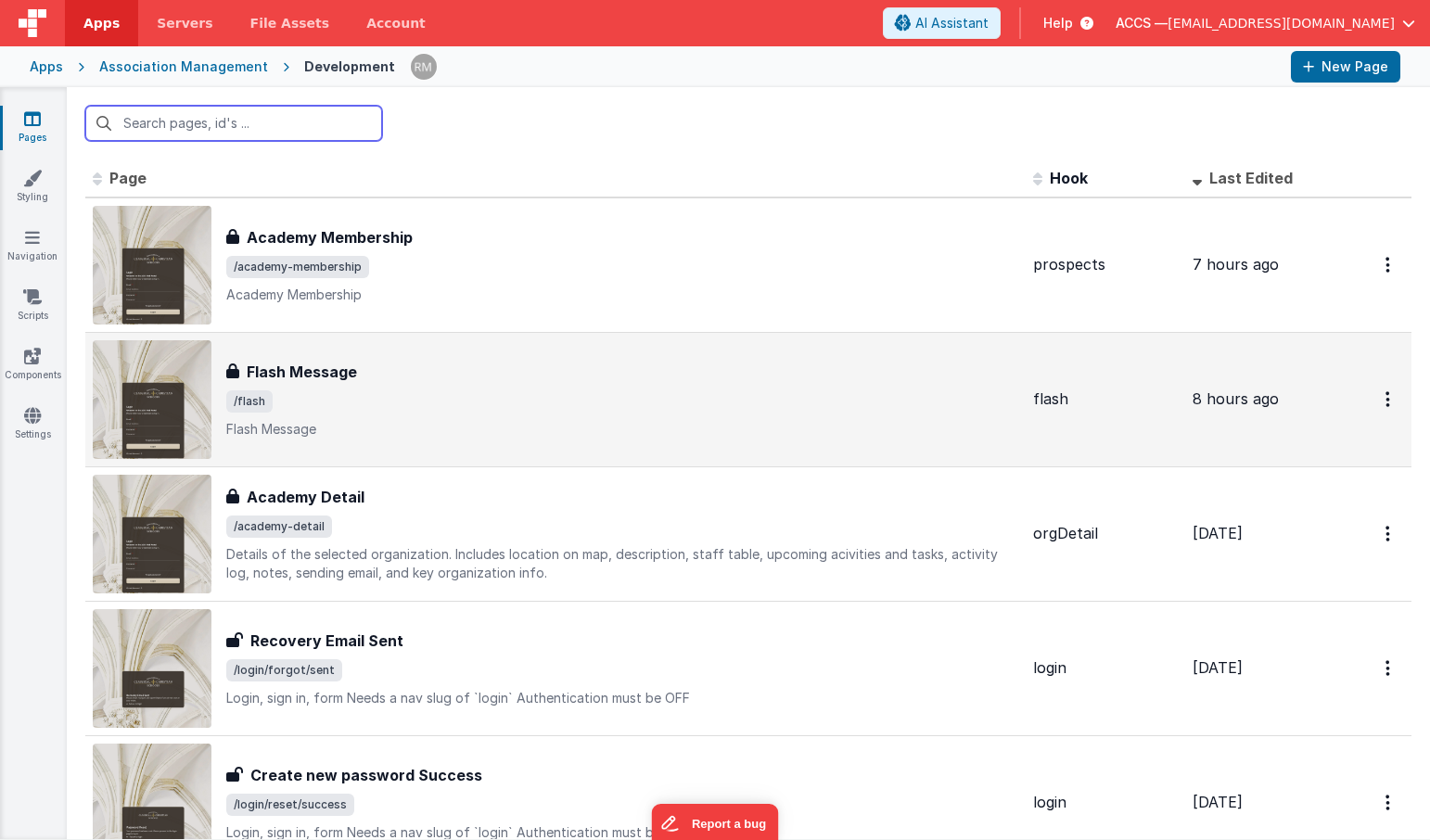
scroll to position [65, 0]
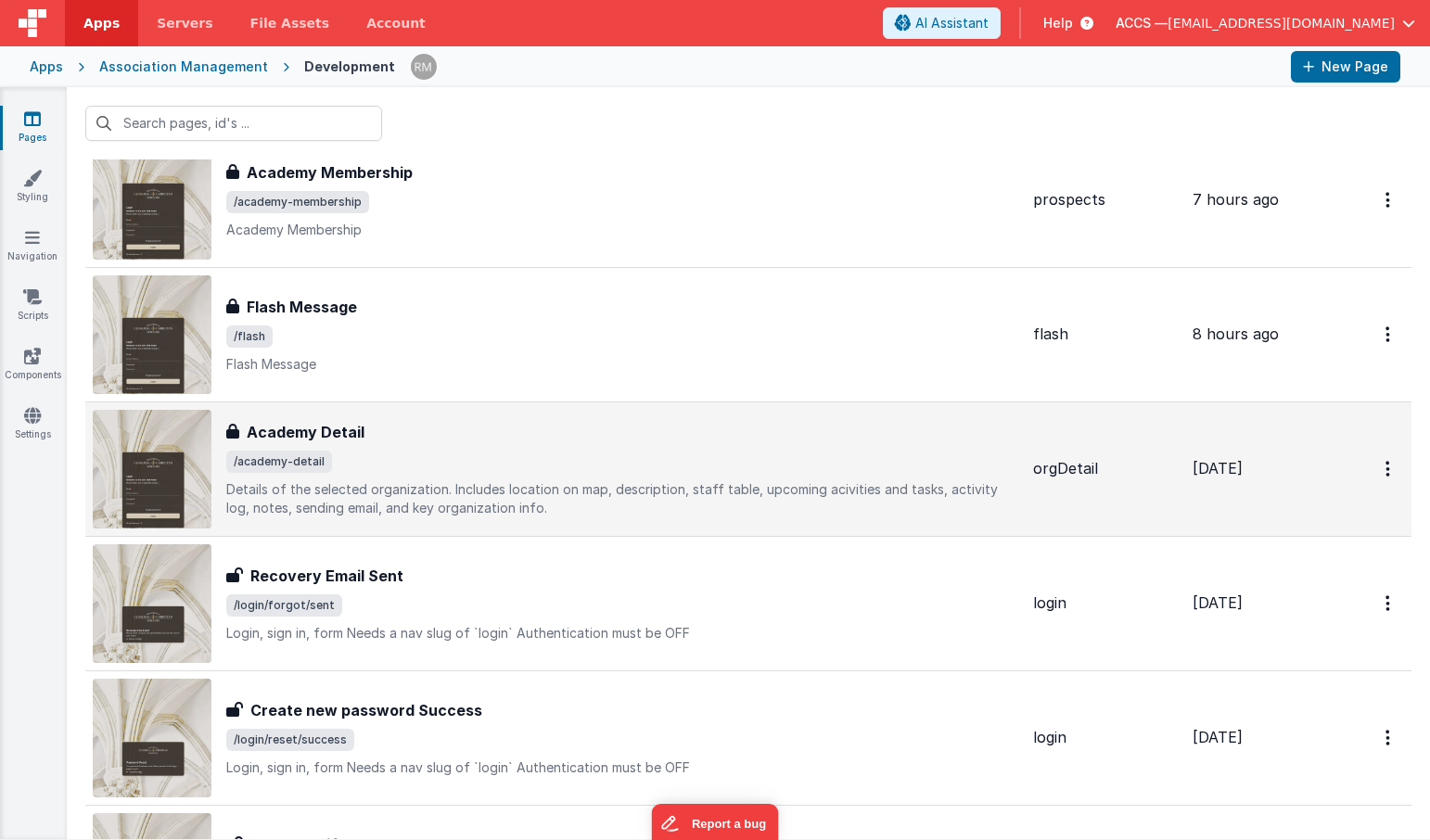
click at [468, 459] on span "/academy-detail" at bounding box center [622, 462] width 792 height 23
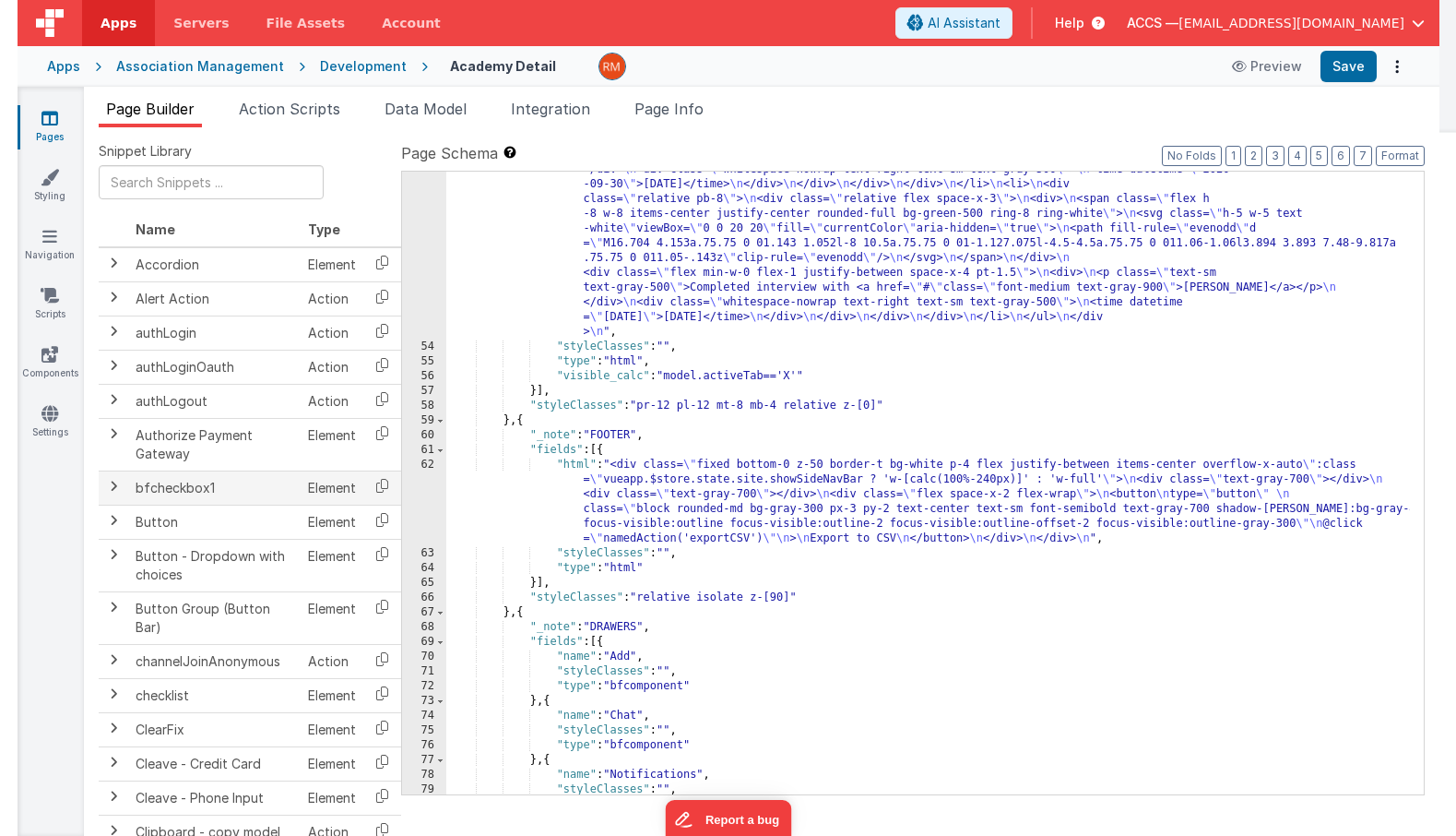
scroll to position [6564, 0]
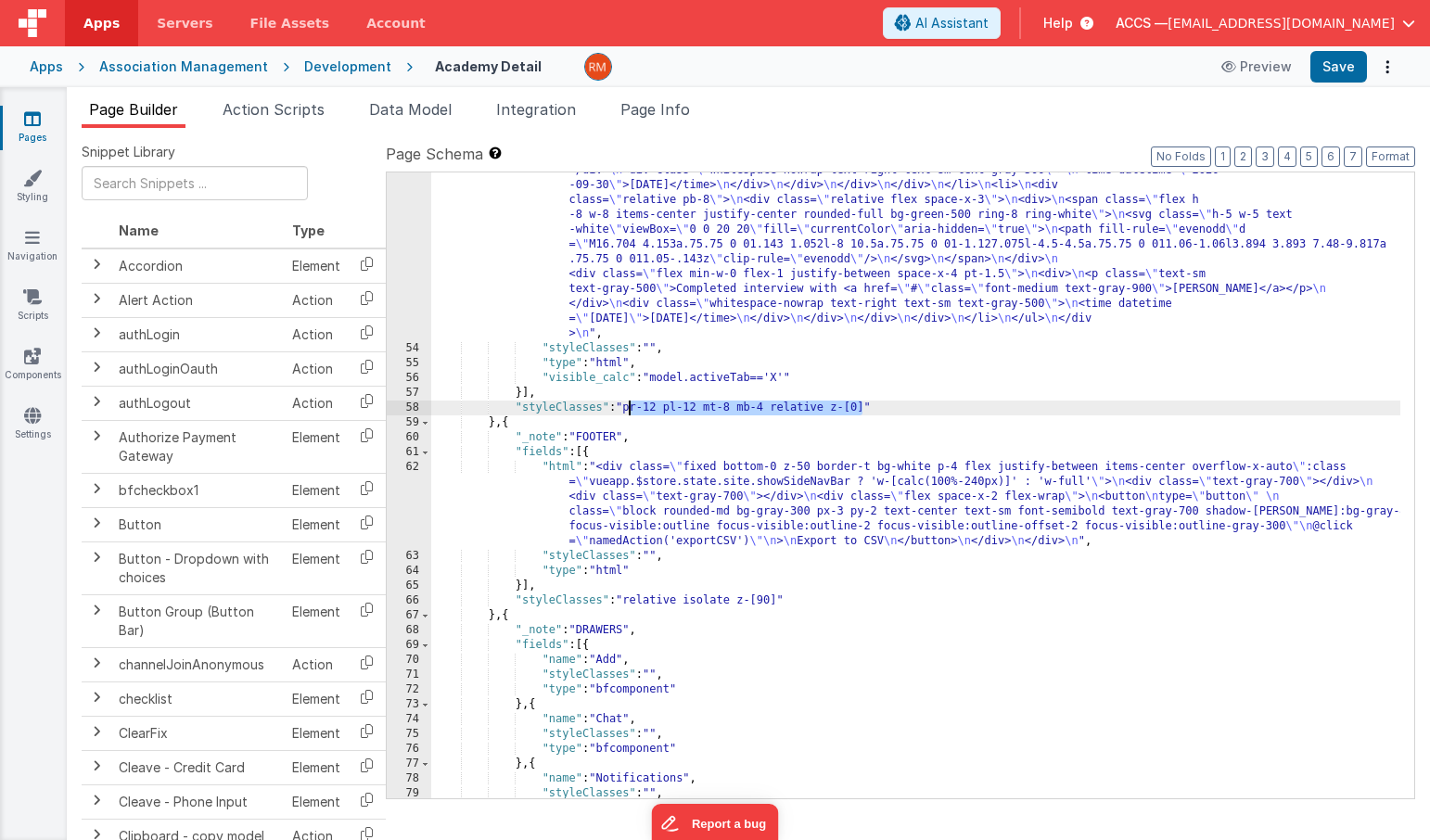
drag, startPoint x: 865, startPoint y: 409, endPoint x: 629, endPoint y: 408, distance: 236.0
click at [629, 408] on div ""html" : "<div class= \" mb-4 \" > \n <h3 class= \" text-base font-bold text-gr…" at bounding box center [915, 246] width 969 height 1471
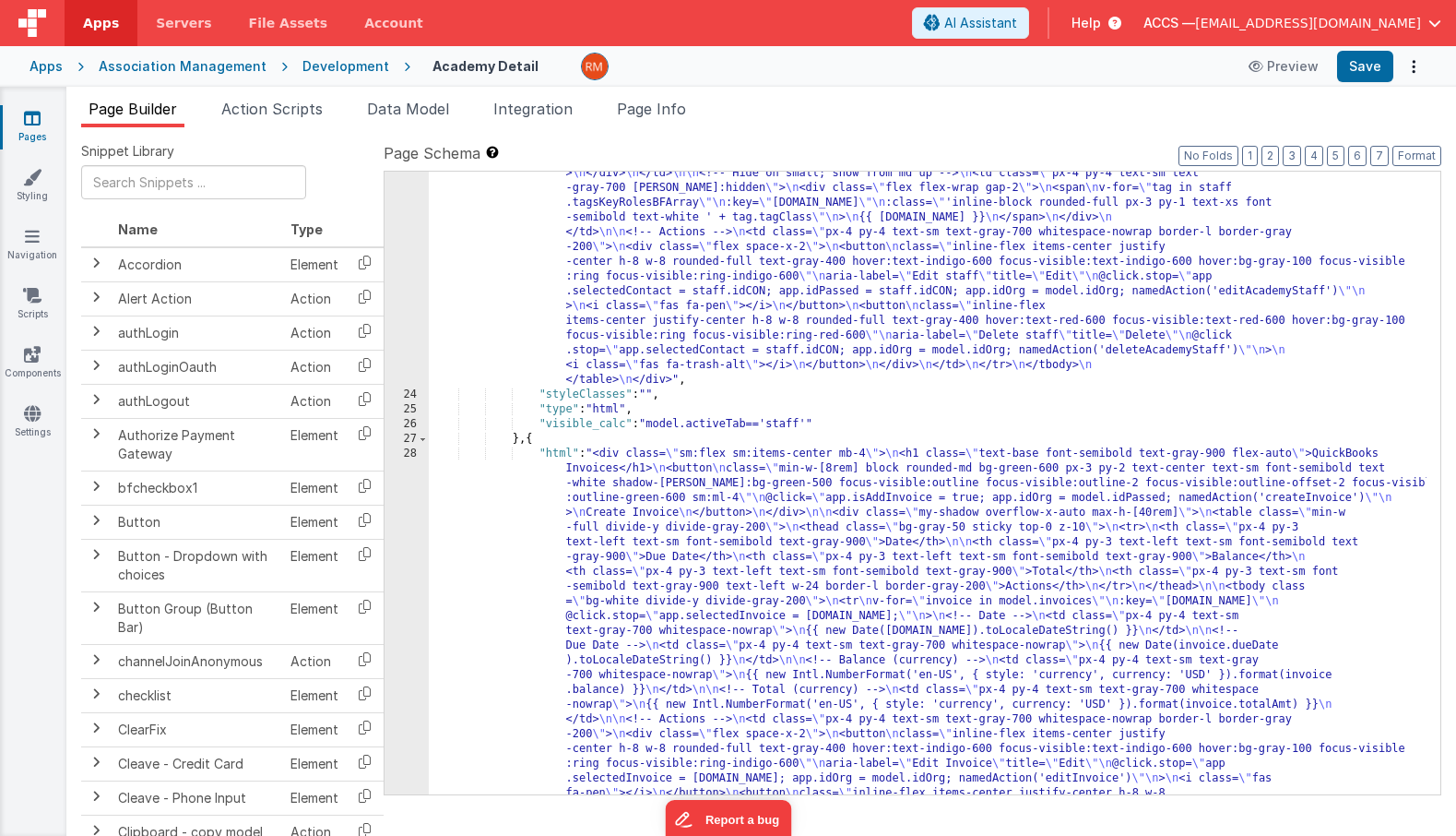
scroll to position [2619, 0]
click at [728, 423] on div ""html" : "<div class= \" sm:flex sm:items-center mb-4 \" > \n <h1 class= \" tex…" at bounding box center [928, 655] width 998 height 1538
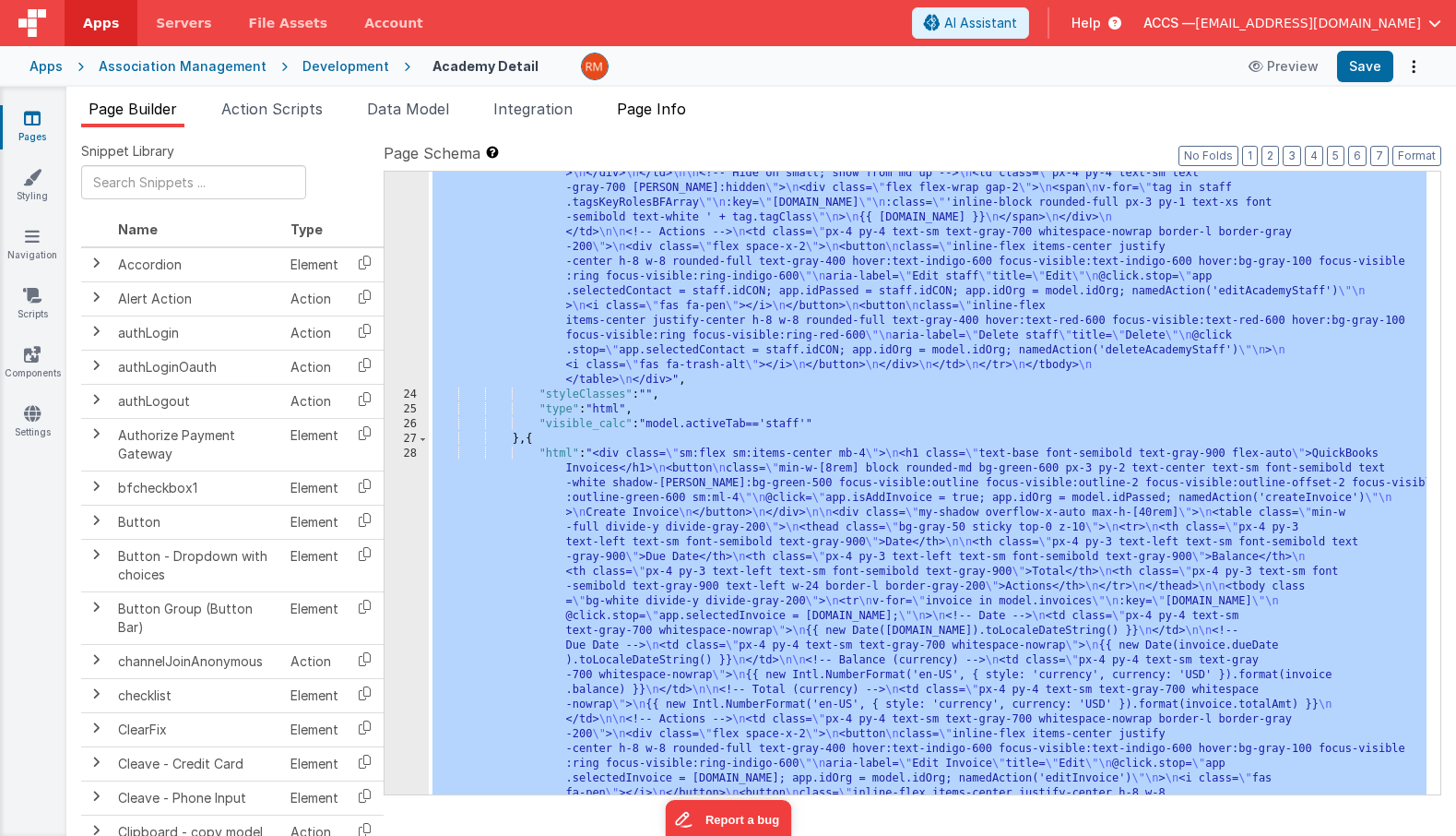
click at [679, 111] on span "Page Info" at bounding box center [651, 109] width 70 height 19
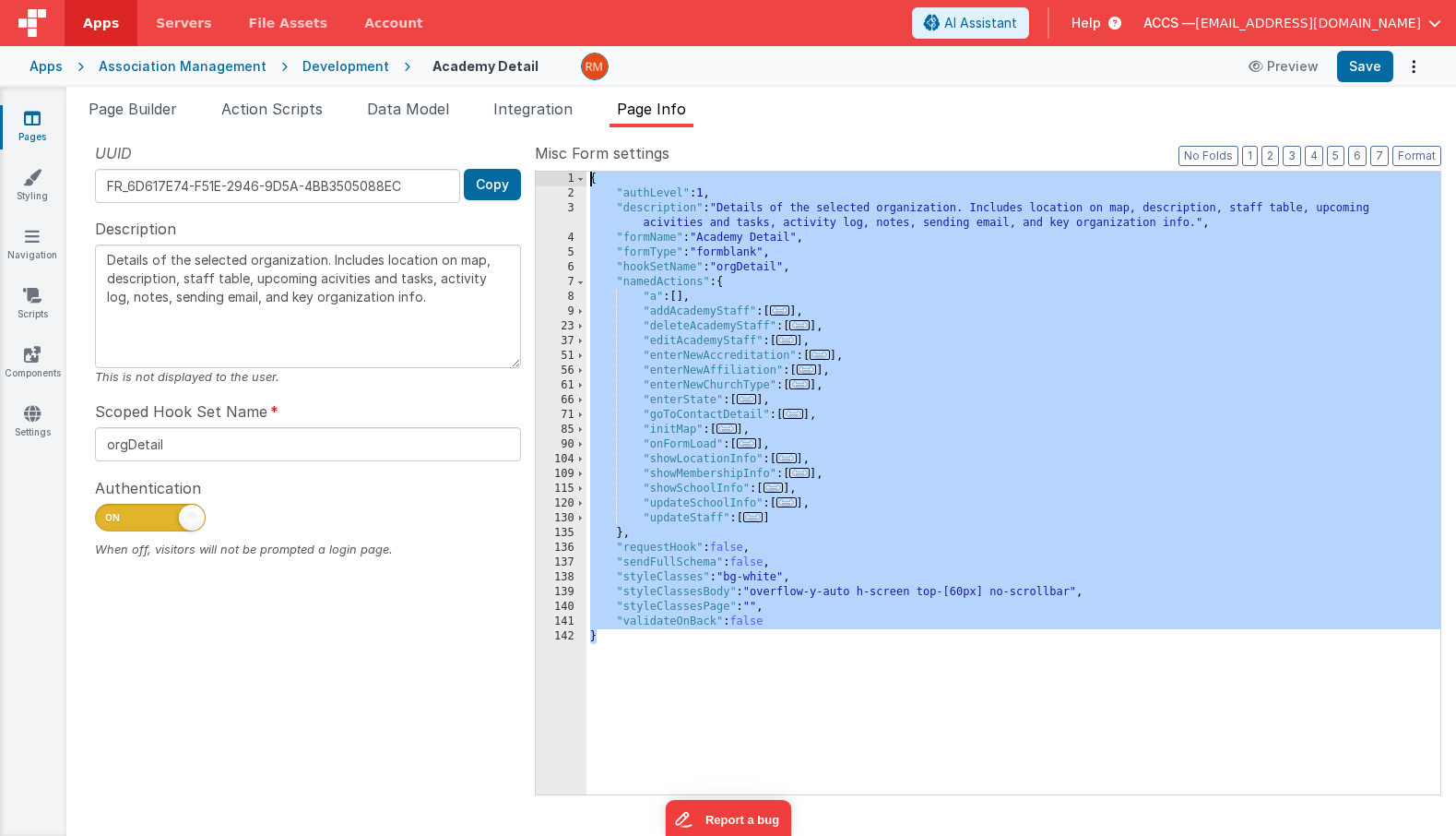
drag, startPoint x: 684, startPoint y: 682, endPoint x: 544, endPoint y: 131, distance: 568.5
click at [544, 131] on div "Snippet Library Name Type Accordion Element Alert Action Action authLogin Actio…" at bounding box center [761, 481] width 1390 height 709
click at [124, 114] on span "Page Builder" at bounding box center [133, 109] width 88 height 19
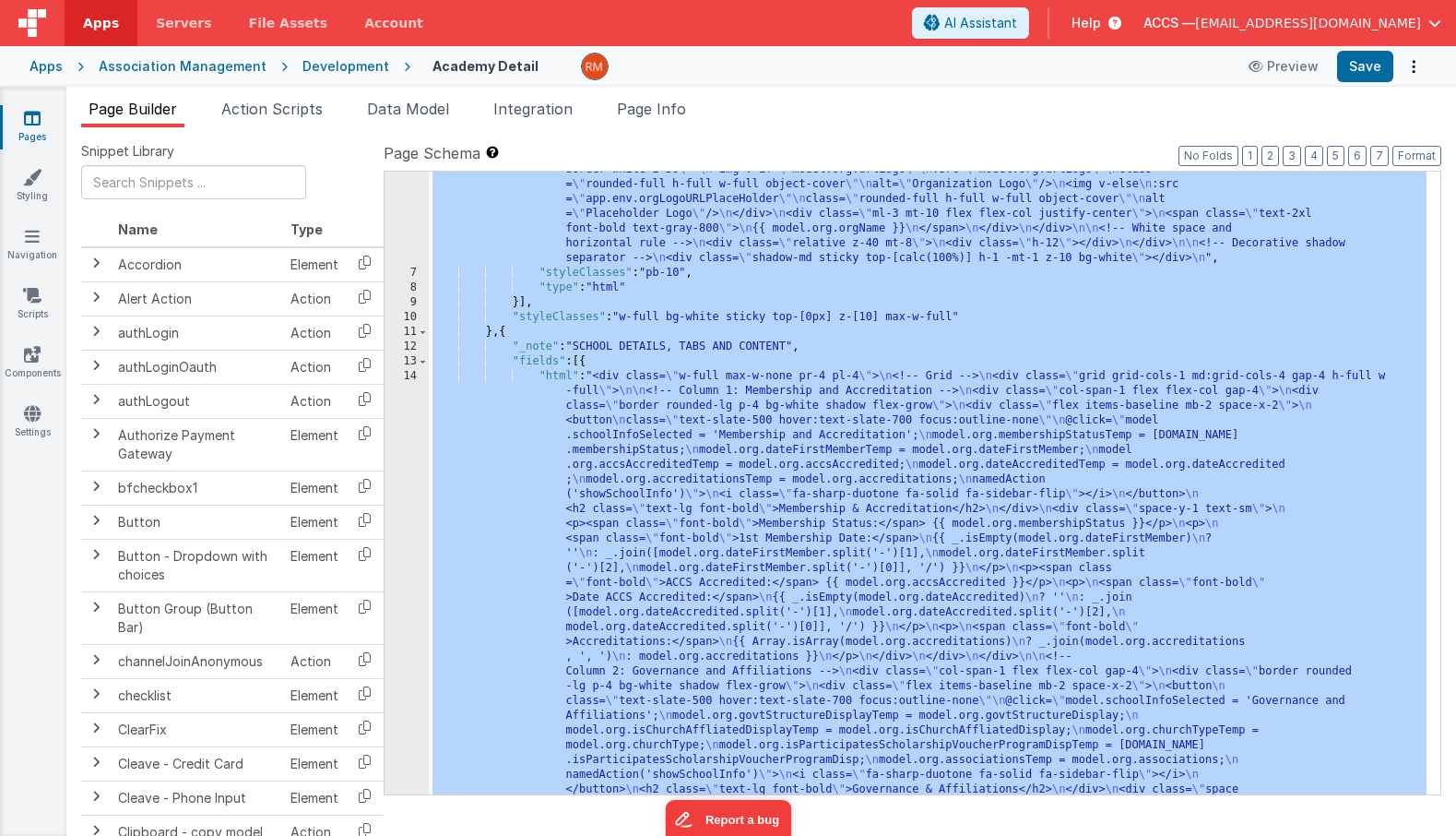
scroll to position [0, 0]
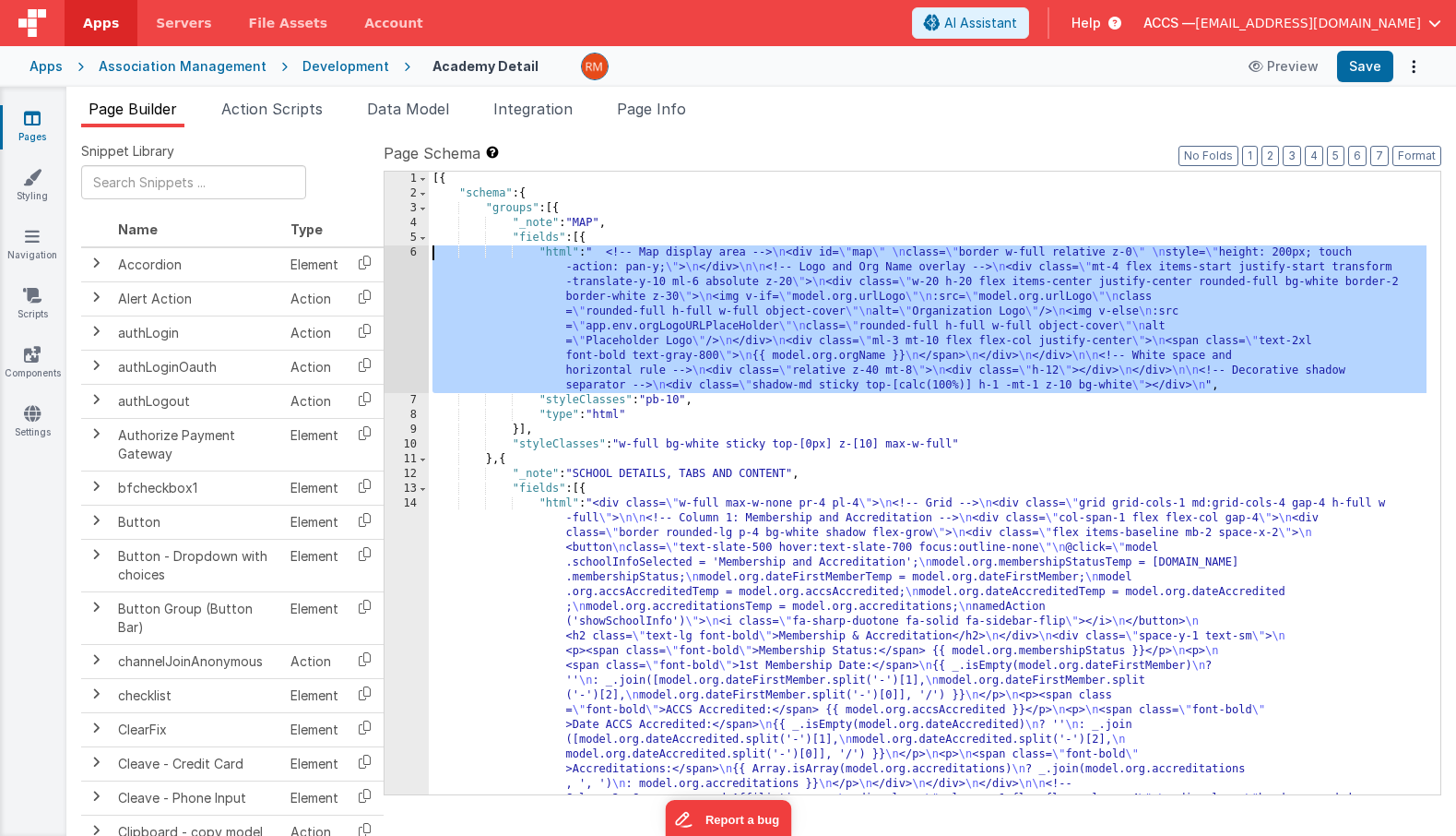
click at [411, 257] on div "6" at bounding box center [406, 319] width 44 height 148
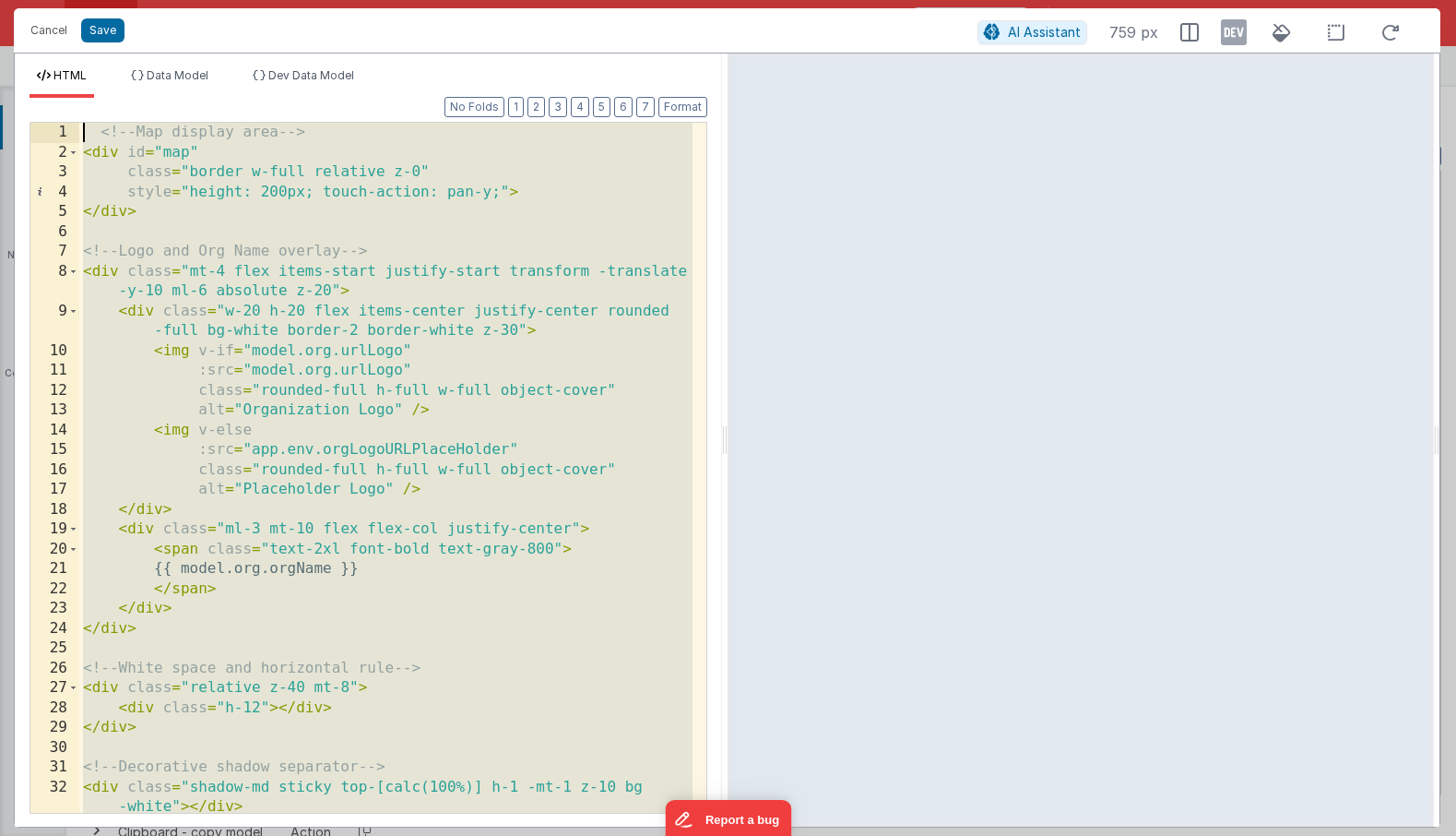
drag, startPoint x: 277, startPoint y: 794, endPoint x: 66, endPoint y: 15, distance: 807.1
click at [66, 15] on div "Cancel Save AI Assistant 759 px HTML Data Model Dev Data Model Format 7 6 5 4 3…" at bounding box center [728, 418] width 1427 height 819
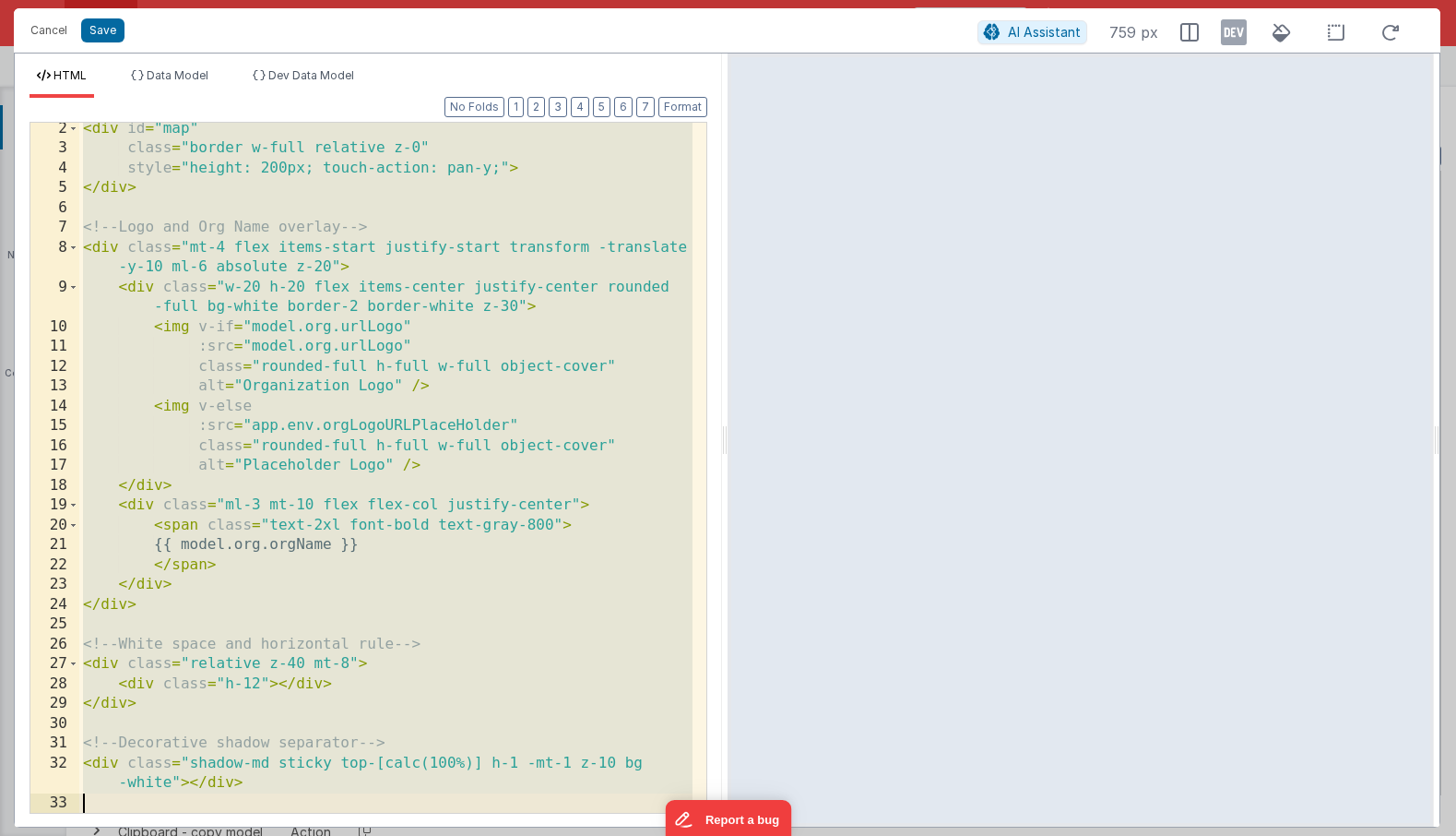
scroll to position [24, 0]
click at [64, 23] on button "Cancel" at bounding box center [49, 30] width 55 height 25
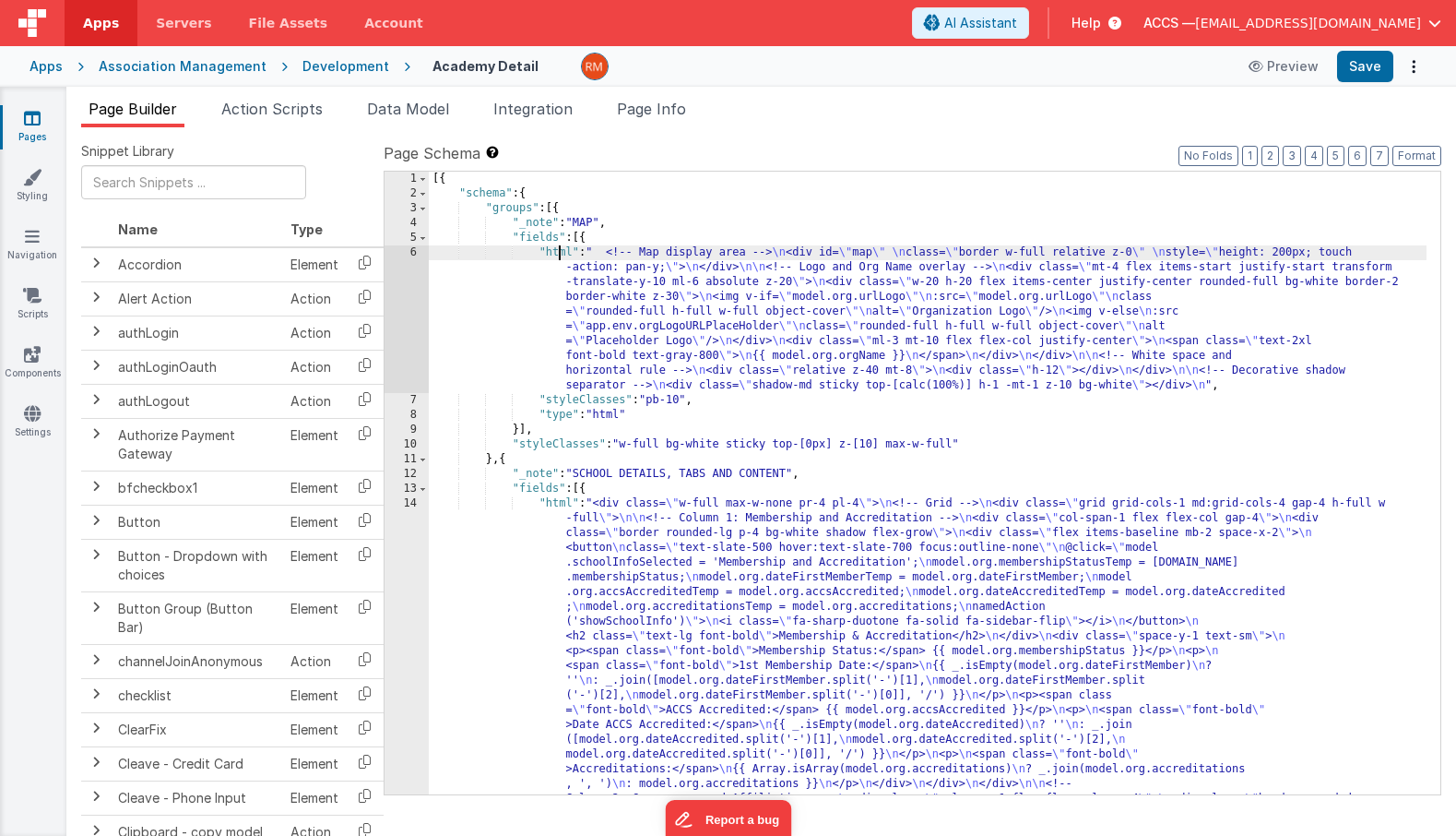
click at [415, 251] on div "6" at bounding box center [406, 319] width 44 height 148
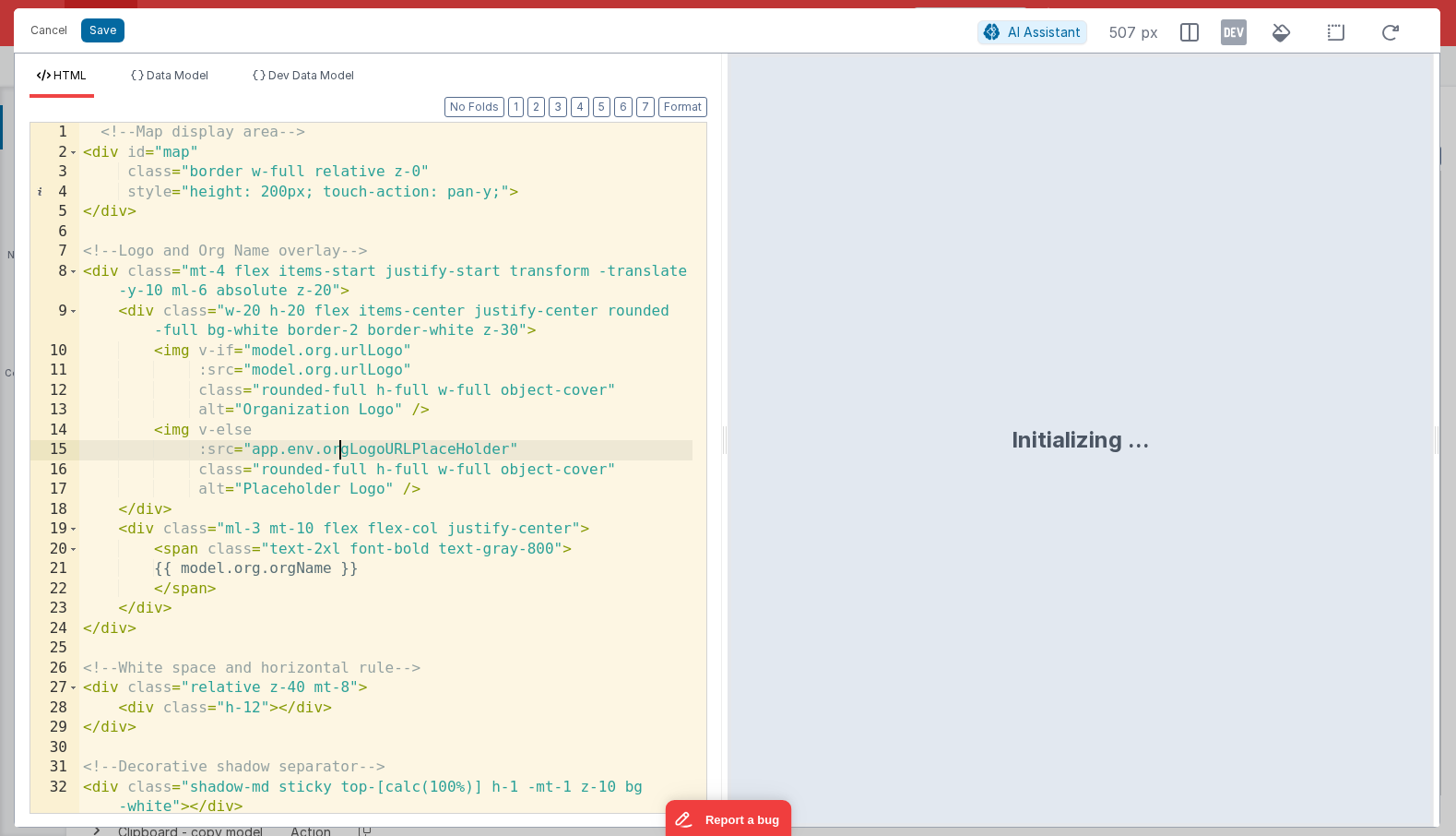
click at [337, 456] on div "<!-- Map display area --> < div id = "map" class = "border w-full relative z-0"…" at bounding box center [385, 488] width 614 height 730
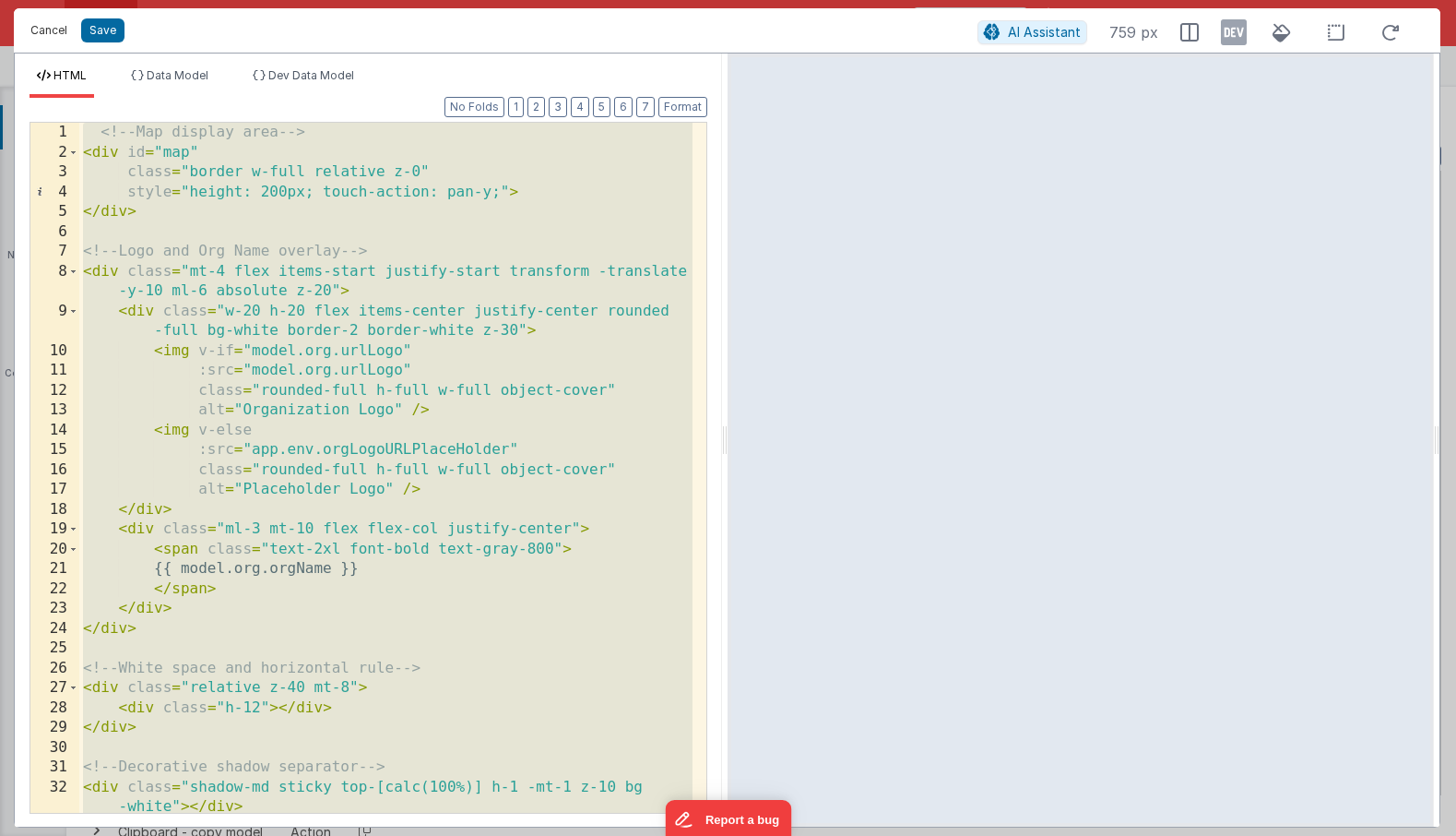
click at [54, 35] on button "Cancel" at bounding box center [49, 30] width 55 height 25
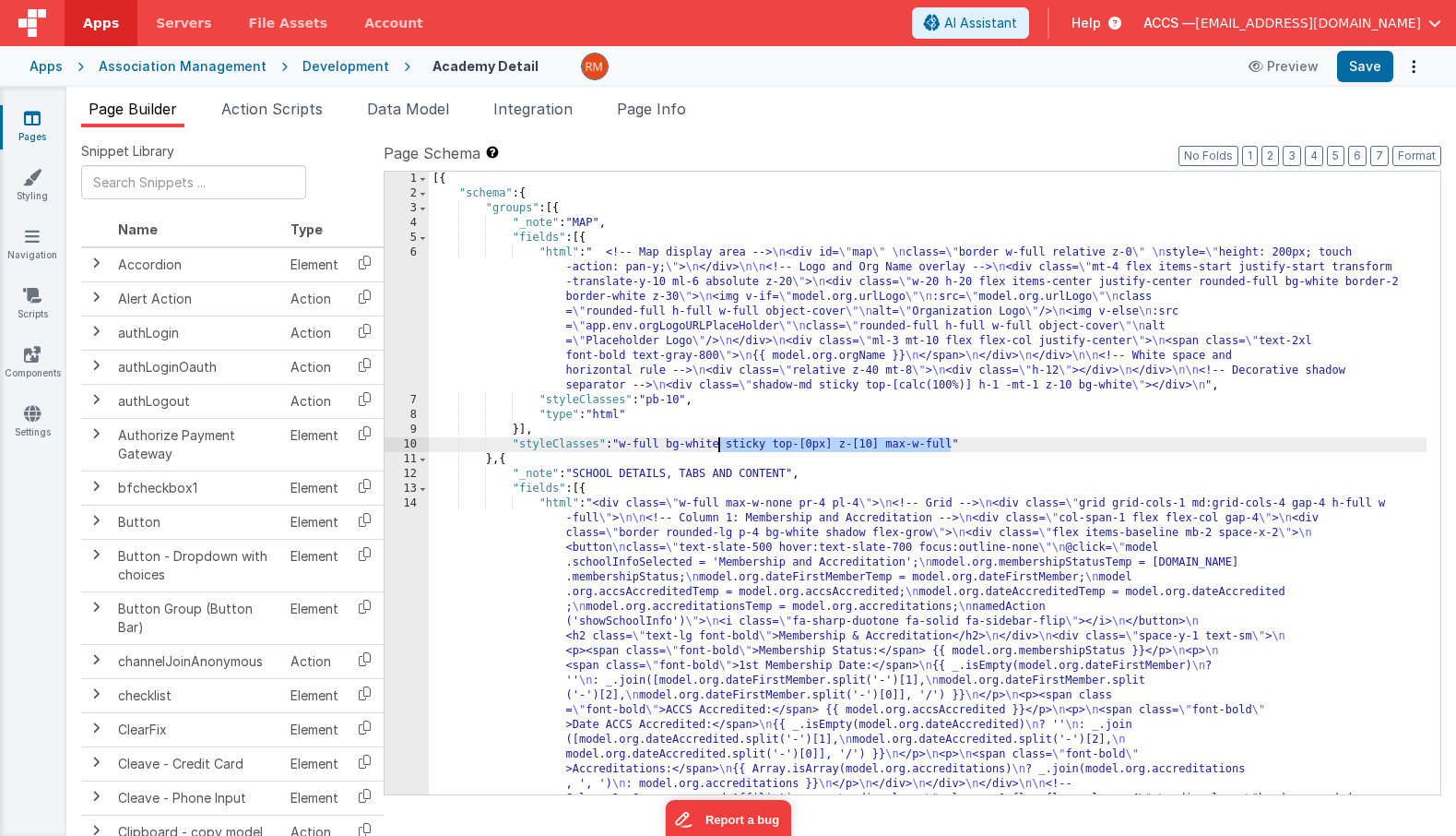
drag, startPoint x: 954, startPoint y: 448, endPoint x: 720, endPoint y: 449, distance: 234.0
drag, startPoint x: 957, startPoint y: 446, endPoint x: 625, endPoint y: 447, distance: 332.0
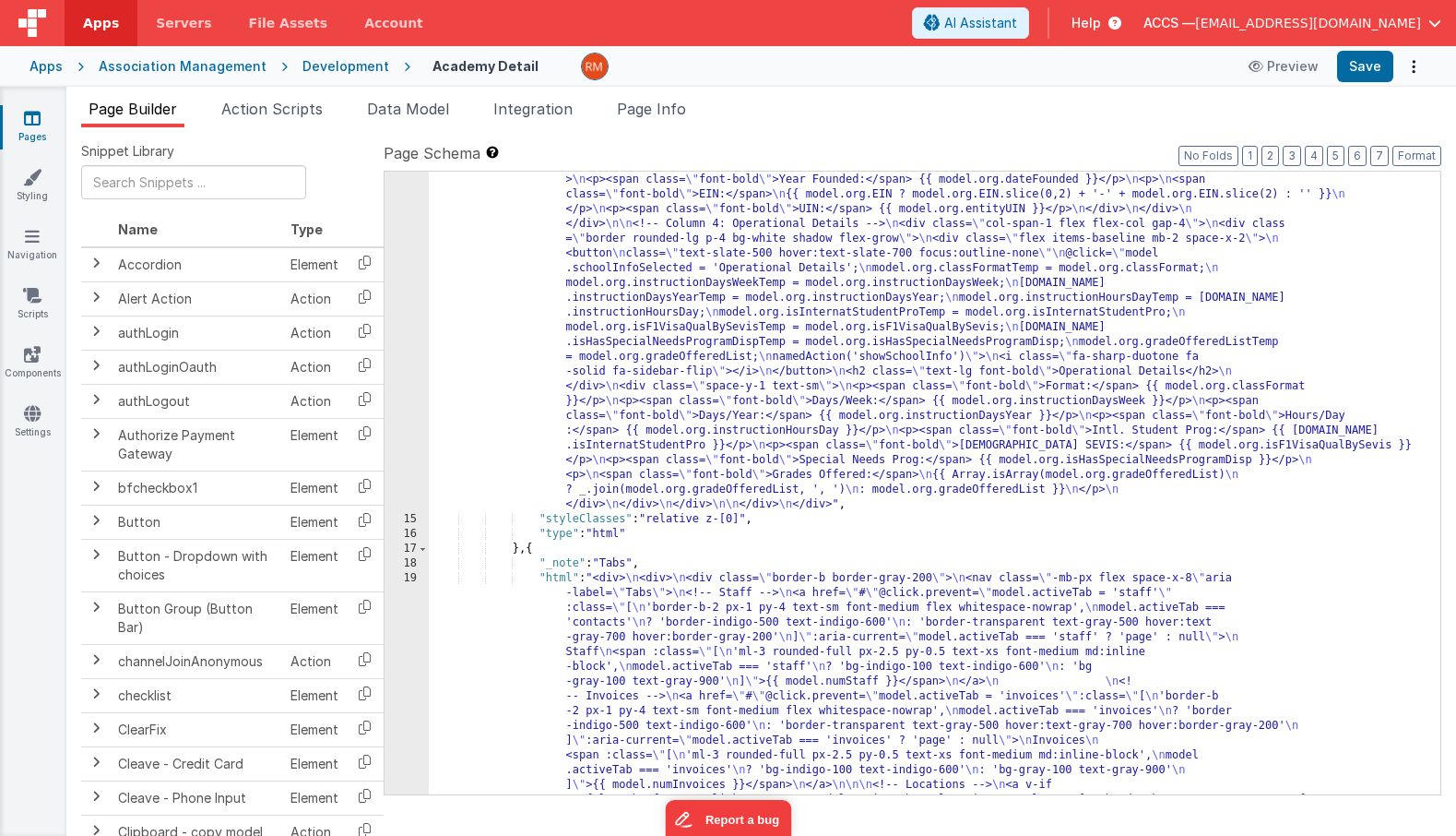
scroll to position [944, 0]
drag, startPoint x: 745, startPoint y: 521, endPoint x: 653, endPoint y: 520, distance: 92.0
click at [653, 520] on div ""html" : "<div class= \" w-full max-w-none pr-4 pl-4 \" > \n <!-- Grid --> \n <…" at bounding box center [928, 816] width 998 height 2528
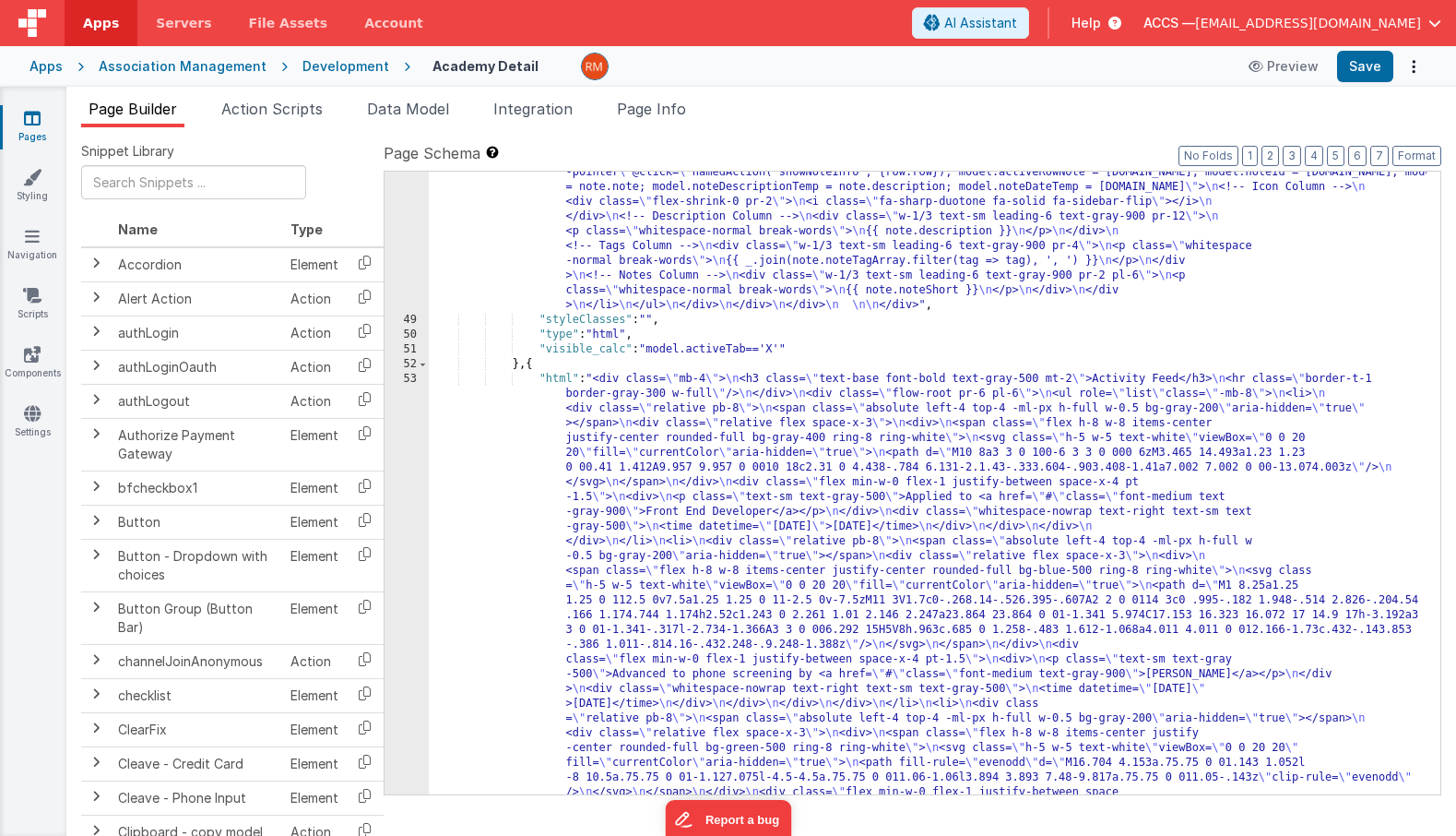
scroll to position [6210, 0]
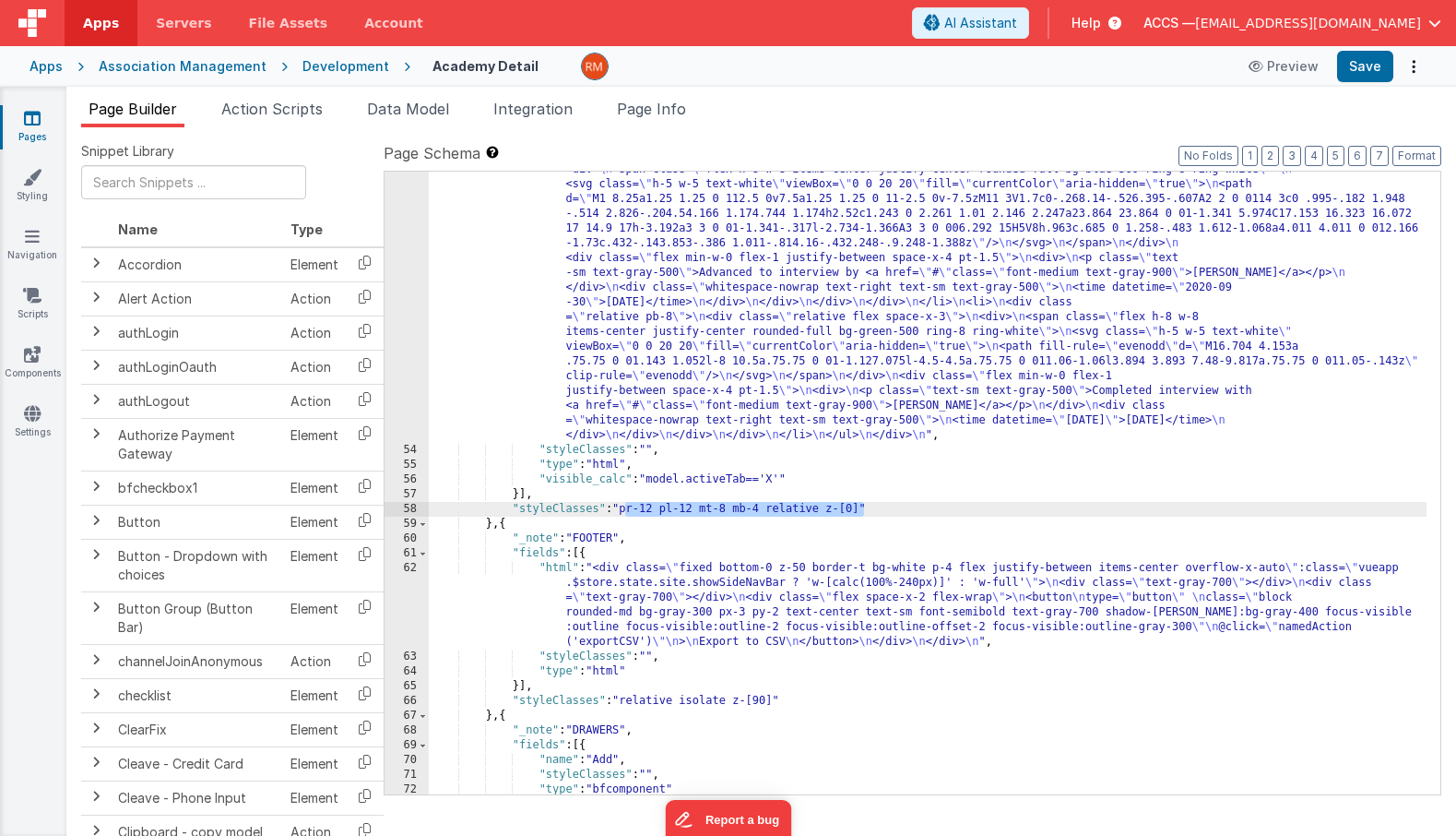
drag, startPoint x: 864, startPoint y: 511, endPoint x: 625, endPoint y: 513, distance: 239.0
click at [625, 513] on div ""html" : "<div class= \" mb-4 \" > \n <h3 class= \" text-base font-bold text-gr…" at bounding box center [928, 371] width 998 height 1420
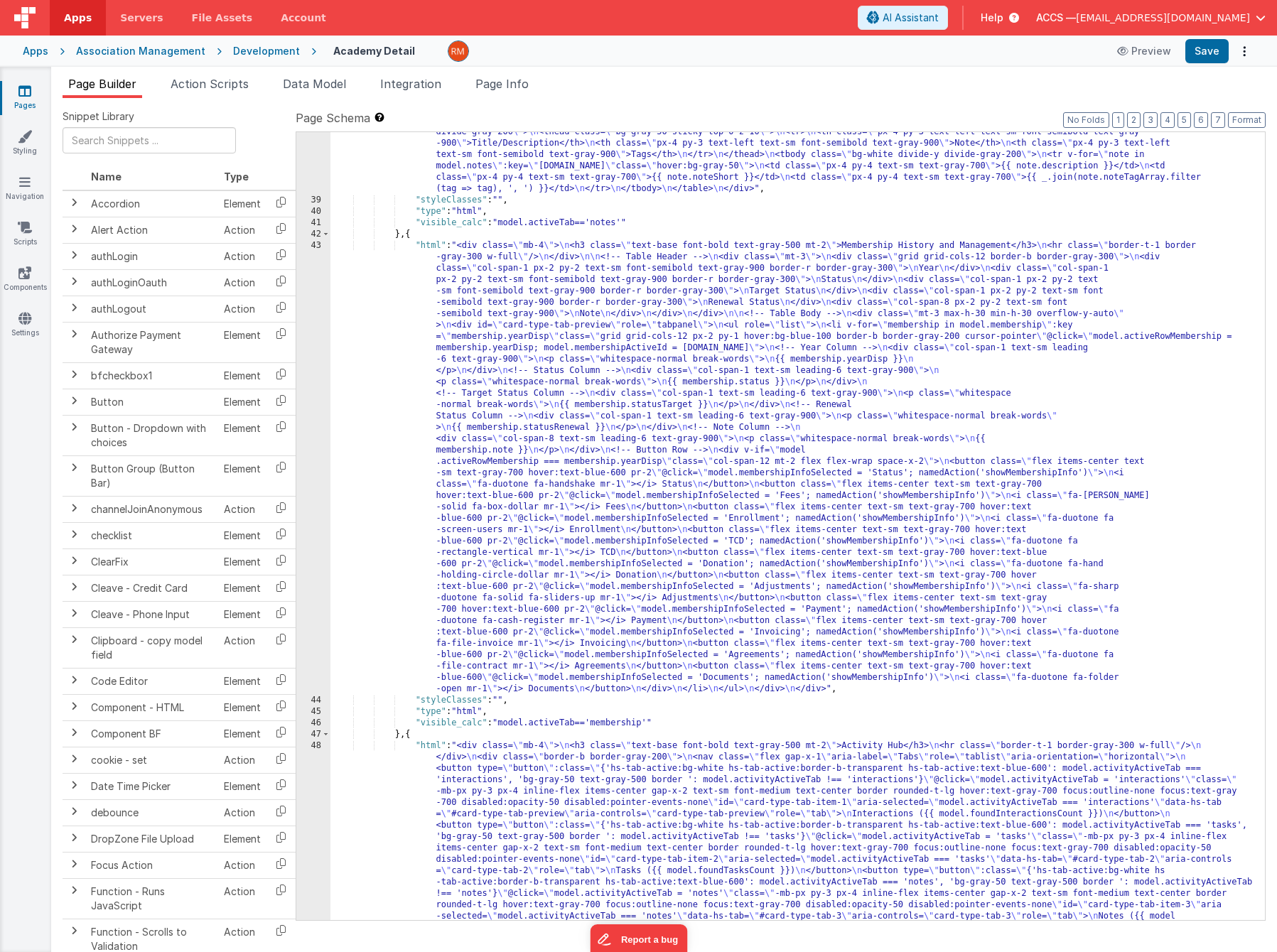
scroll to position [2335, 0]
click at [31, 93] on link "Pages" at bounding box center [25, 98] width 51 height 28
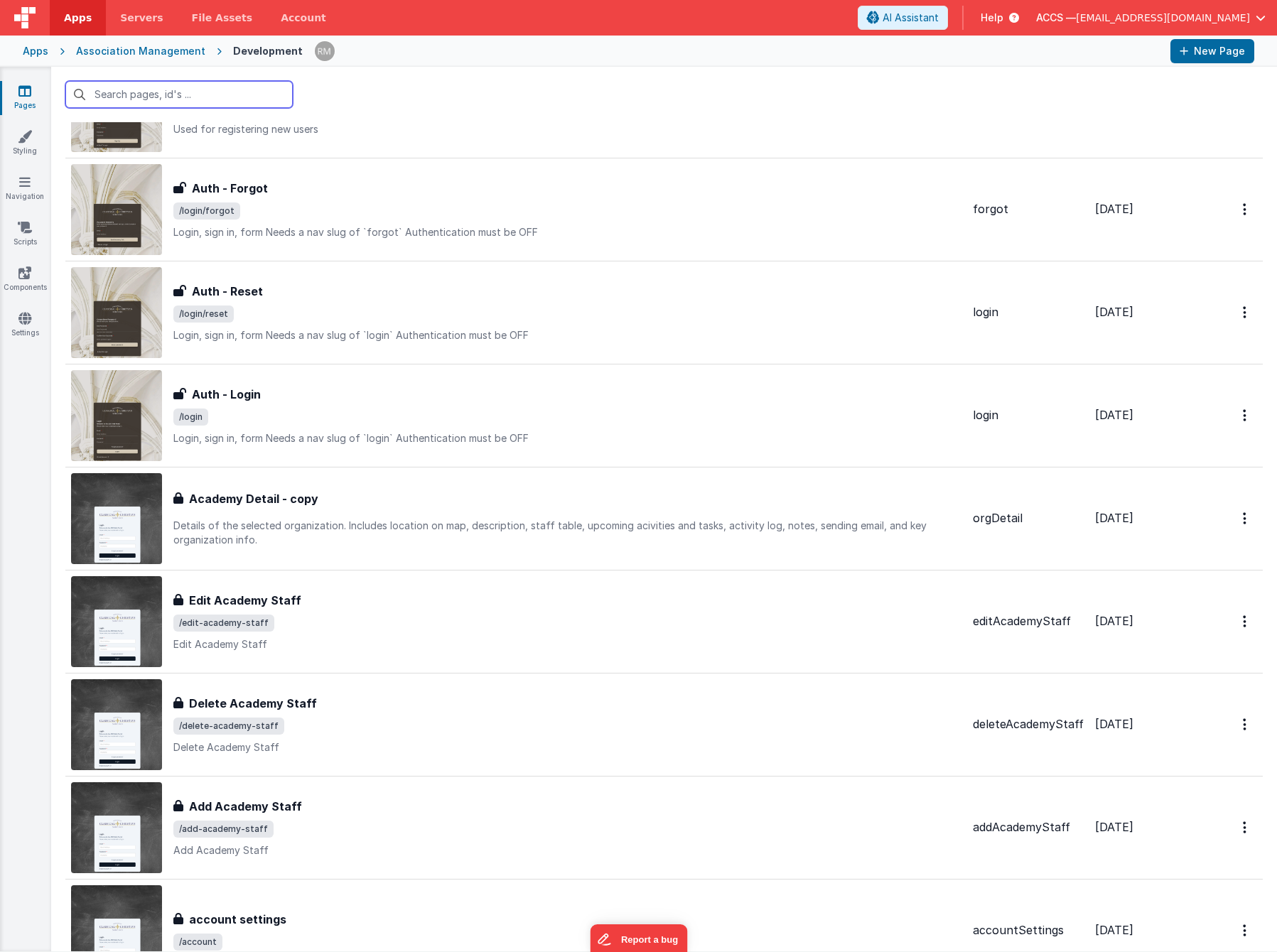
scroll to position [833, 0]
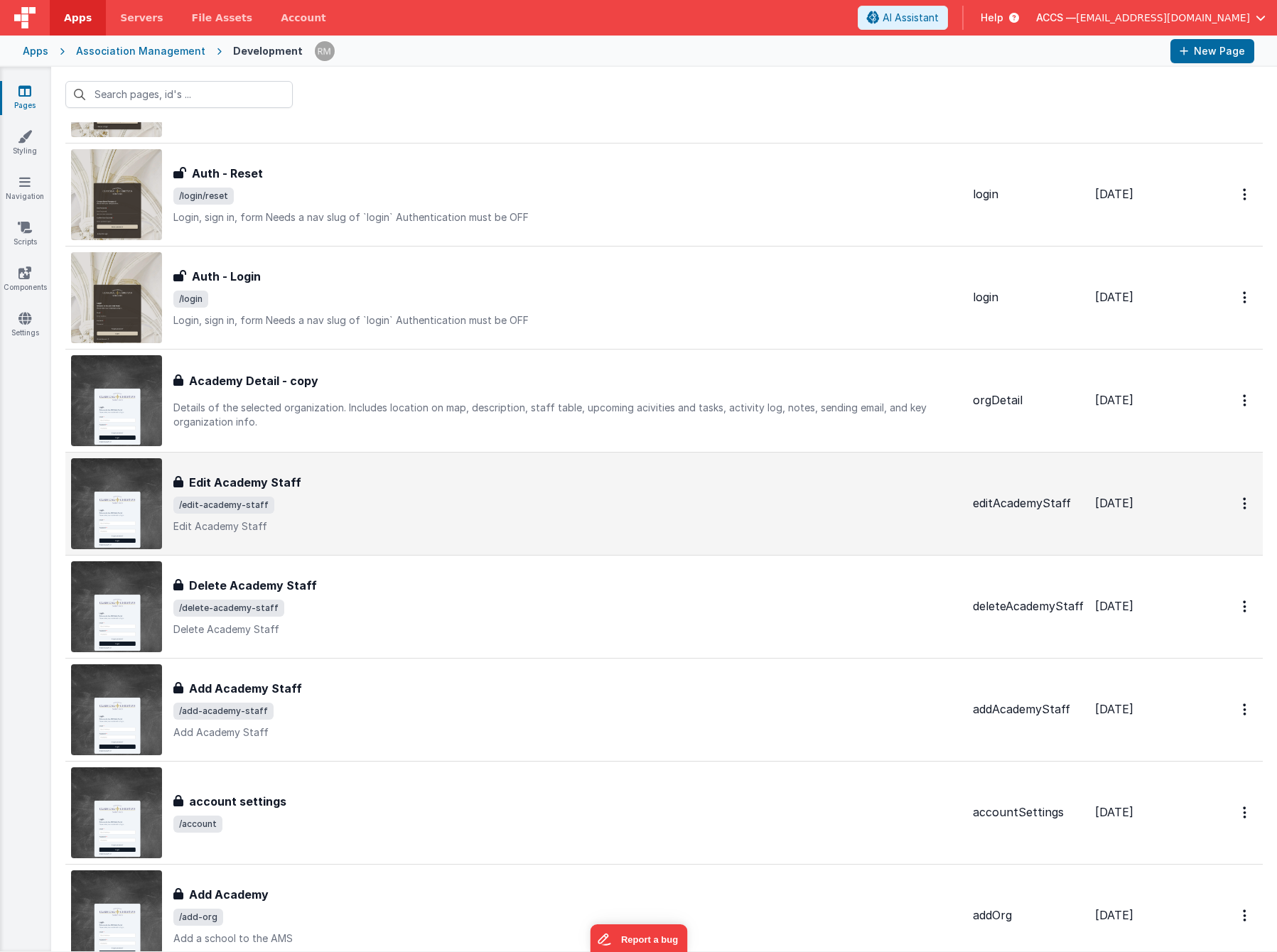
click at [450, 497] on span "/edit-academy-staff" at bounding box center [567, 505] width 788 height 17
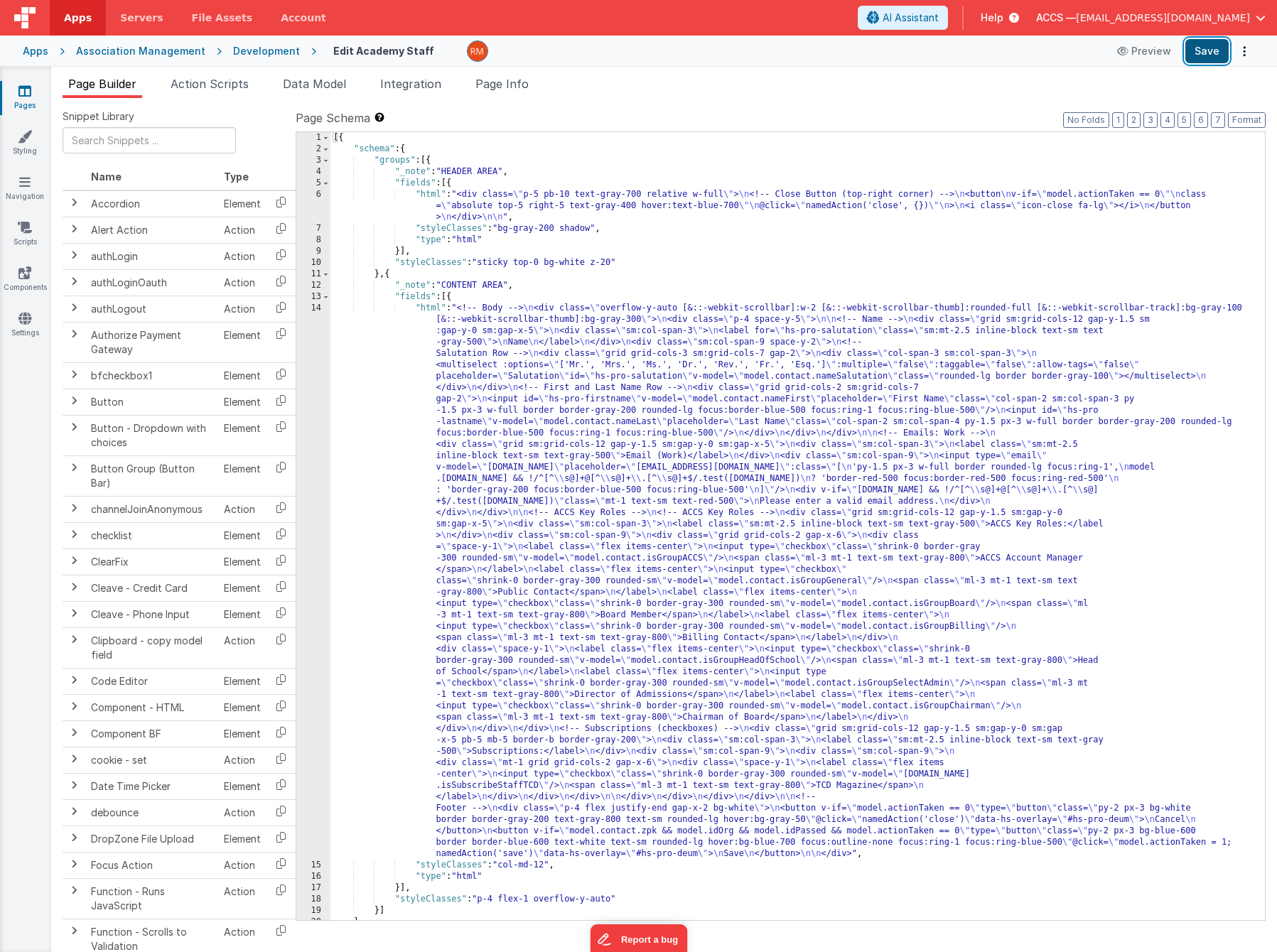
click at [1095, 52] on button "Save" at bounding box center [1207, 51] width 43 height 24
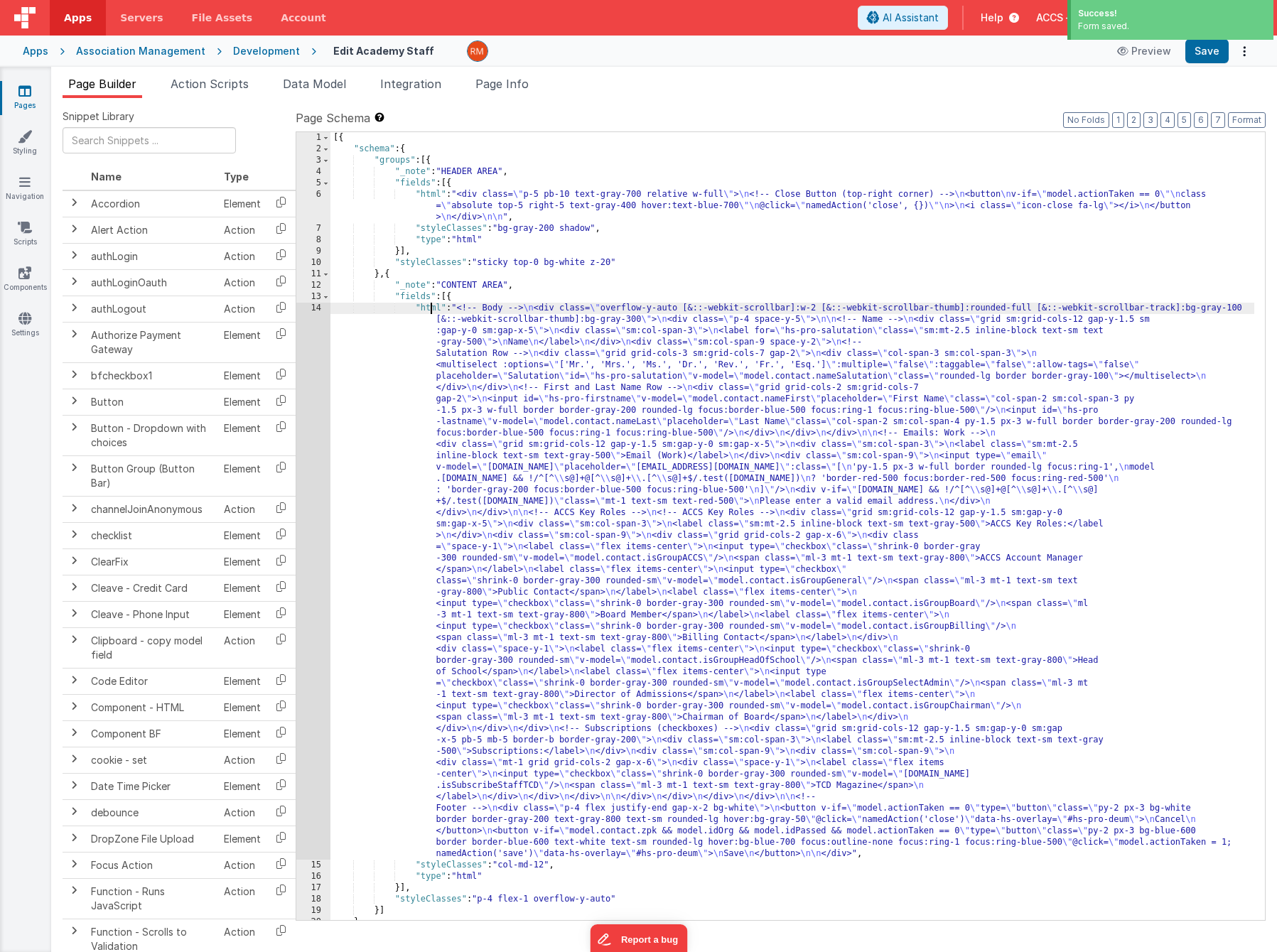
click at [432, 310] on div "[{ "schema" : { "groups" : [{ "_note" : "HEADER AREA" , "fields" : [{ "html" : …" at bounding box center [792, 538] width 924 height 811
click at [315, 307] on div "14" at bounding box center [313, 581] width 34 height 557
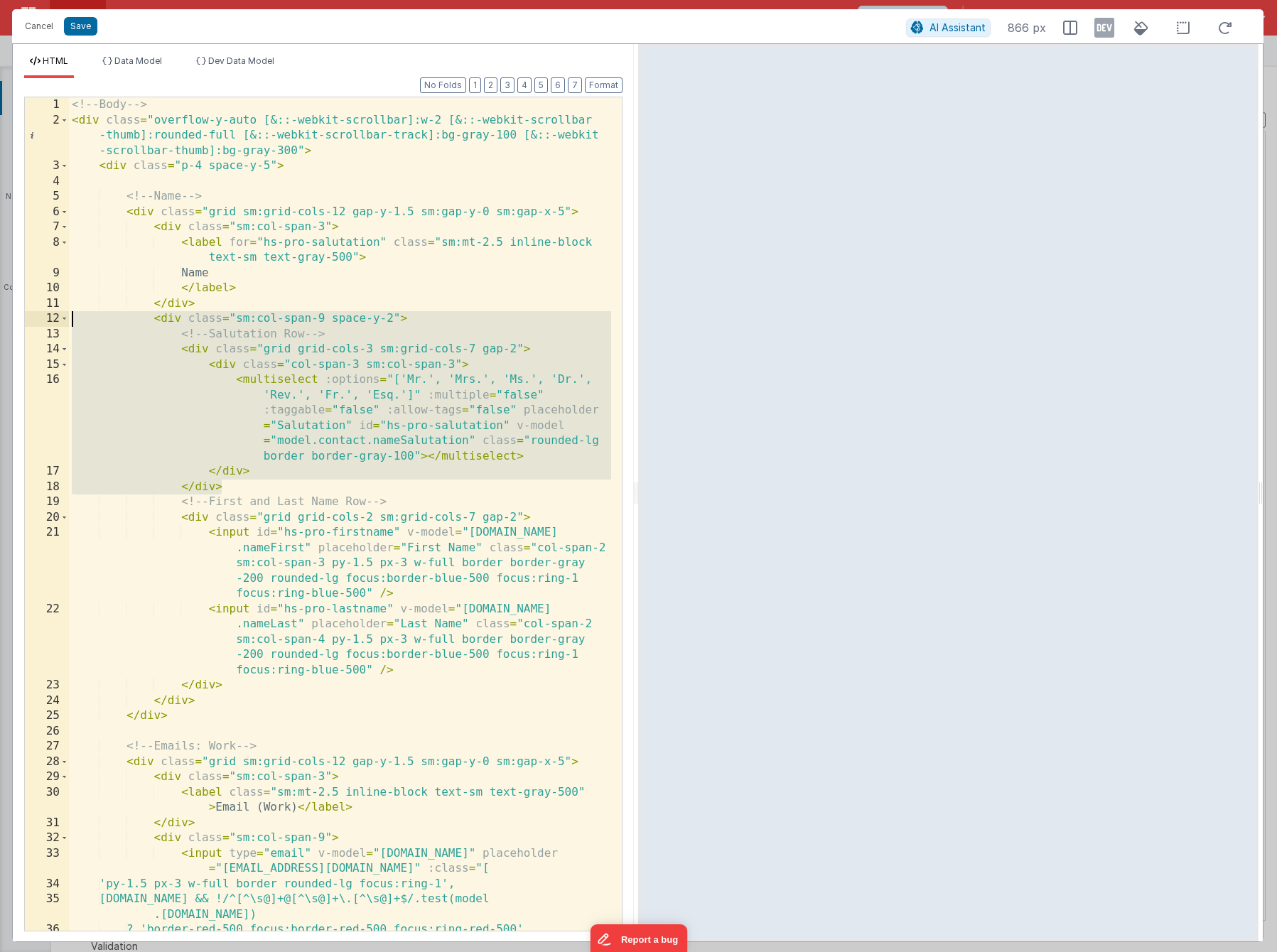
drag, startPoint x: 256, startPoint y: 484, endPoint x: 55, endPoint y: 318, distance: 260.7
click at [55, 318] on div "1 2 3 4 5 6 7 8 9 10 11 12 13 14 15 16 17 18 19 20 21 22 23 24 25 26 27 28 29 3…" at bounding box center [323, 513] width 598 height 835
click at [50, 23] on button "Cancel" at bounding box center [39, 26] width 43 height 20
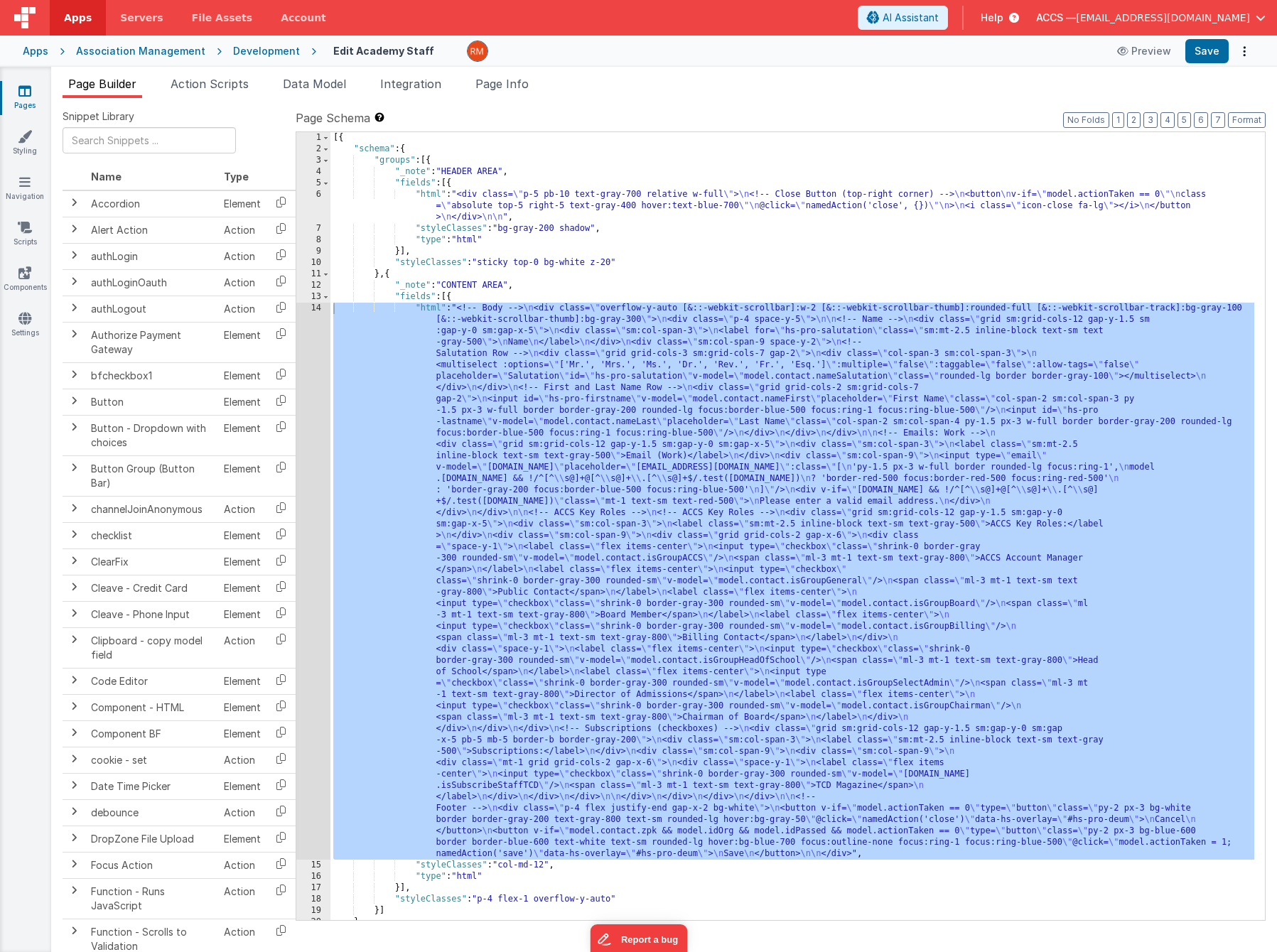
click at [434, 310] on div "[{ "schema" : { "groups" : [{ "_note" : "HEADER AREA" , "fields" : [{ "html" : …" at bounding box center [792, 538] width 924 height 811
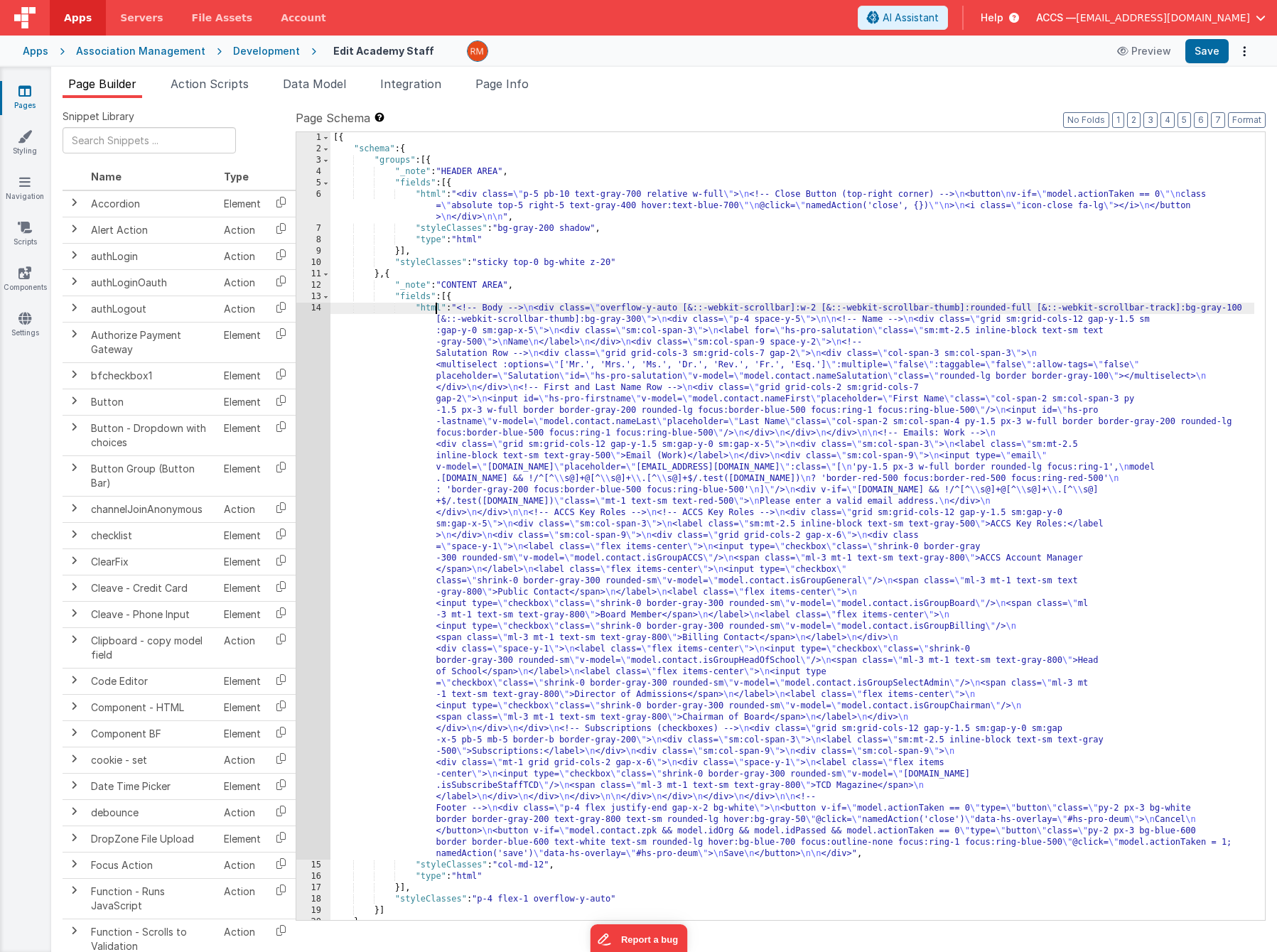
click at [322, 308] on div "14" at bounding box center [313, 581] width 34 height 557
